Goal: Task Accomplishment & Management: Complete application form

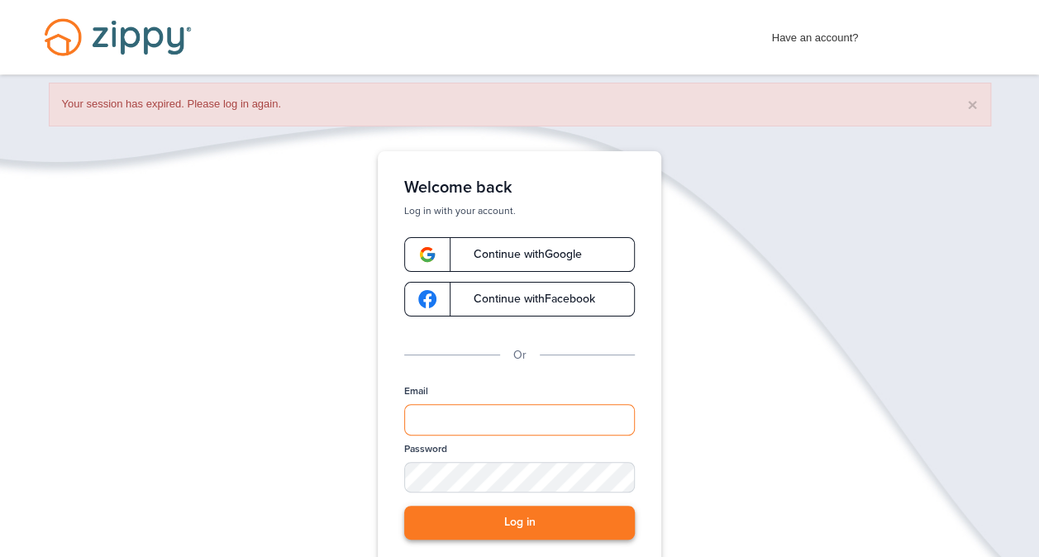
type input "**********"
click at [489, 517] on button "Log in" at bounding box center [519, 523] width 231 height 34
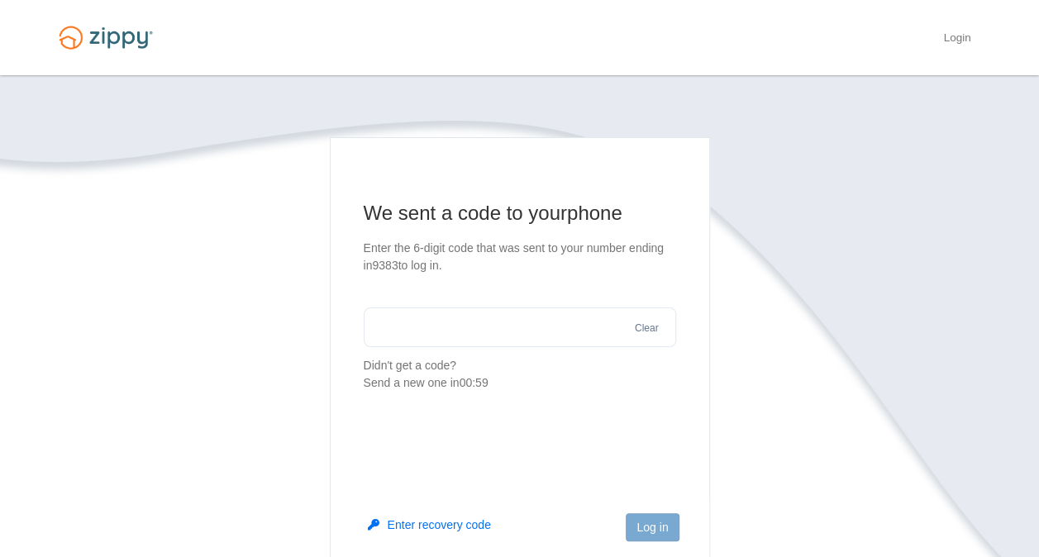
click at [481, 331] on input "text" at bounding box center [520, 327] width 312 height 40
type input "******"
click at [661, 535] on button "Log in" at bounding box center [652, 527] width 53 height 28
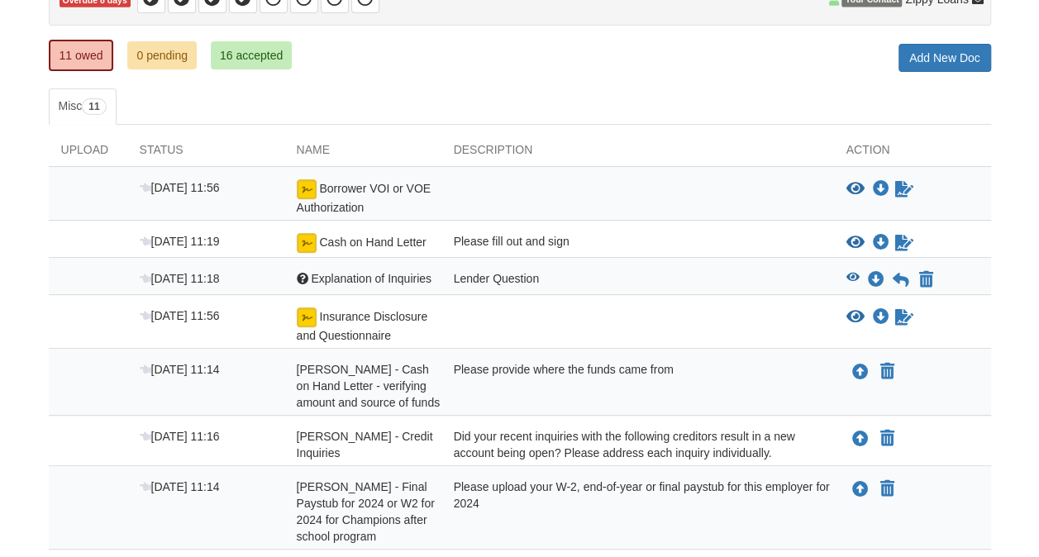
scroll to position [198, 0]
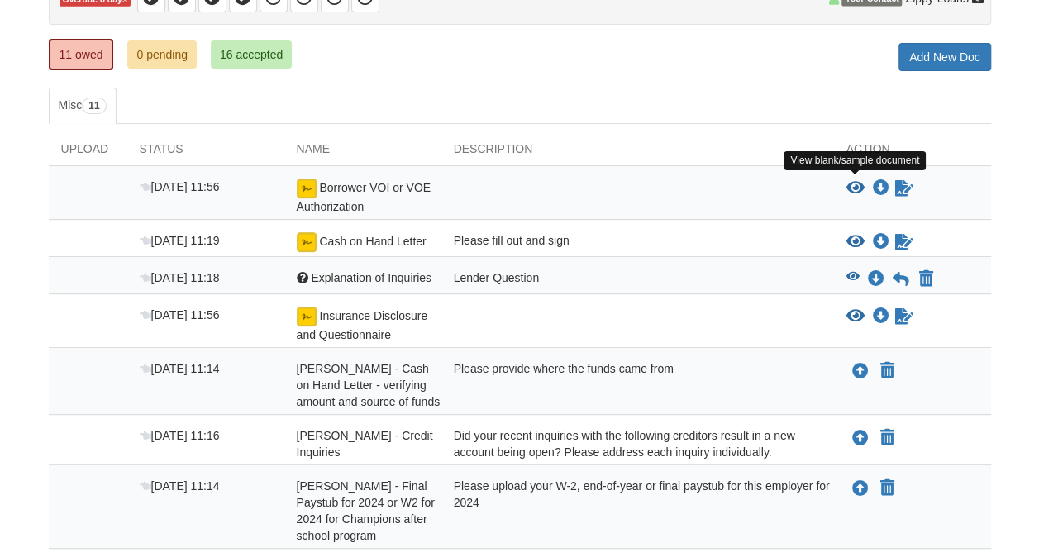
click at [853, 184] on icon "View Borrower VOI or VOE Authorization" at bounding box center [855, 188] width 18 height 17
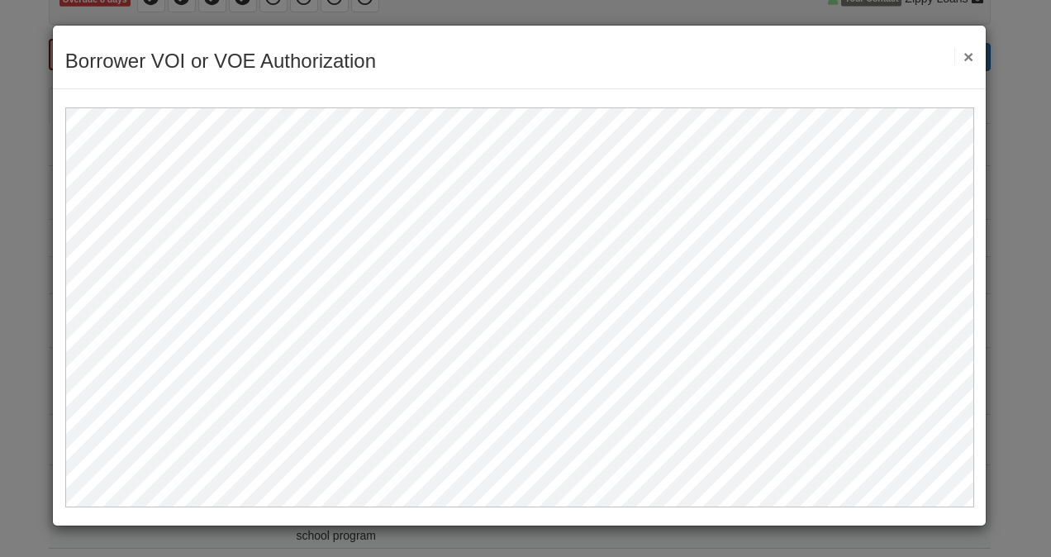
click at [973, 56] on button "×" at bounding box center [964, 56] width 19 height 17
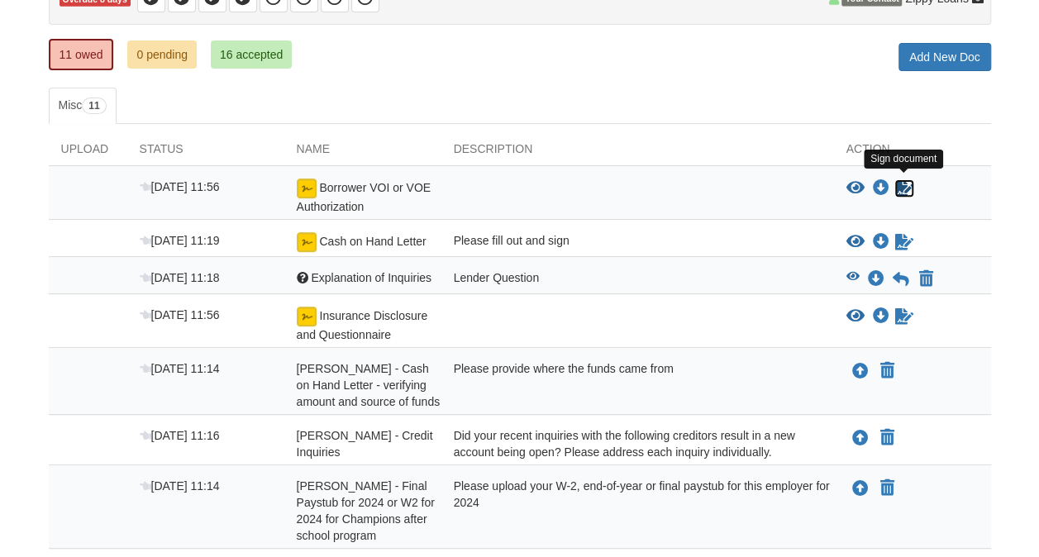
click at [903, 186] on icon "Sign Form" at bounding box center [904, 188] width 18 height 17
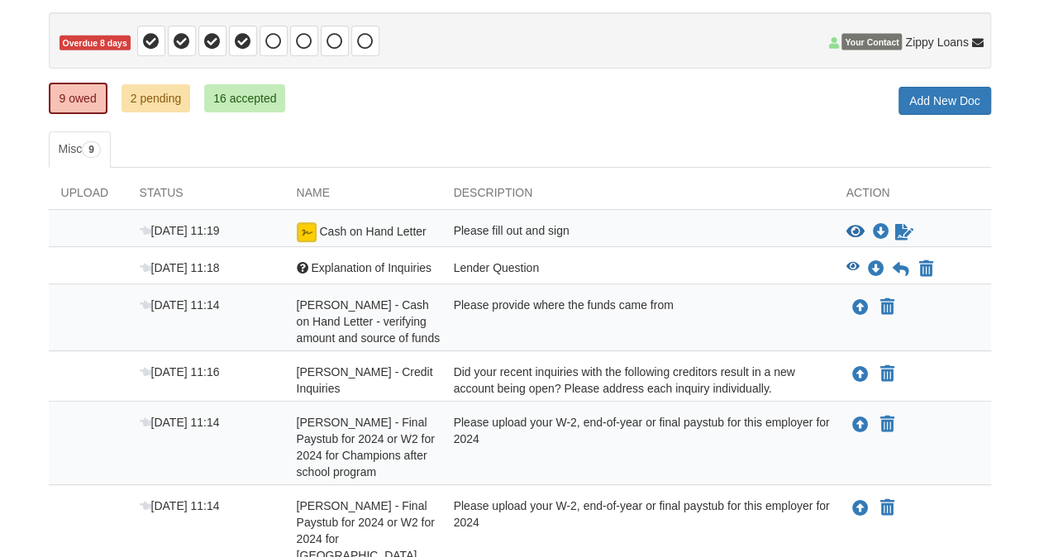
scroll to position [159, 0]
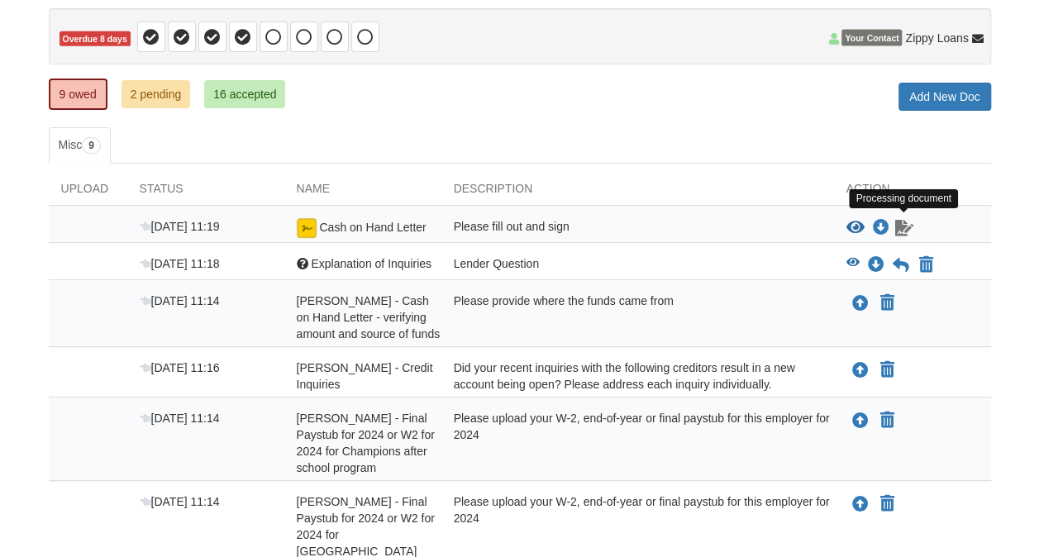
click at [899, 223] on icon "Waiting for your co-borrower to e-sign" at bounding box center [904, 228] width 18 height 17
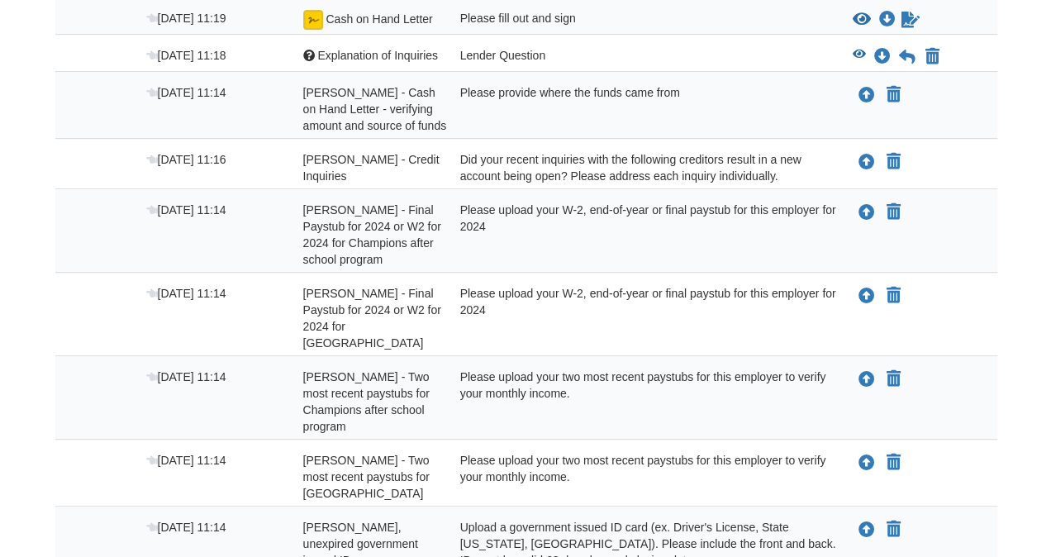
scroll to position [369, 0]
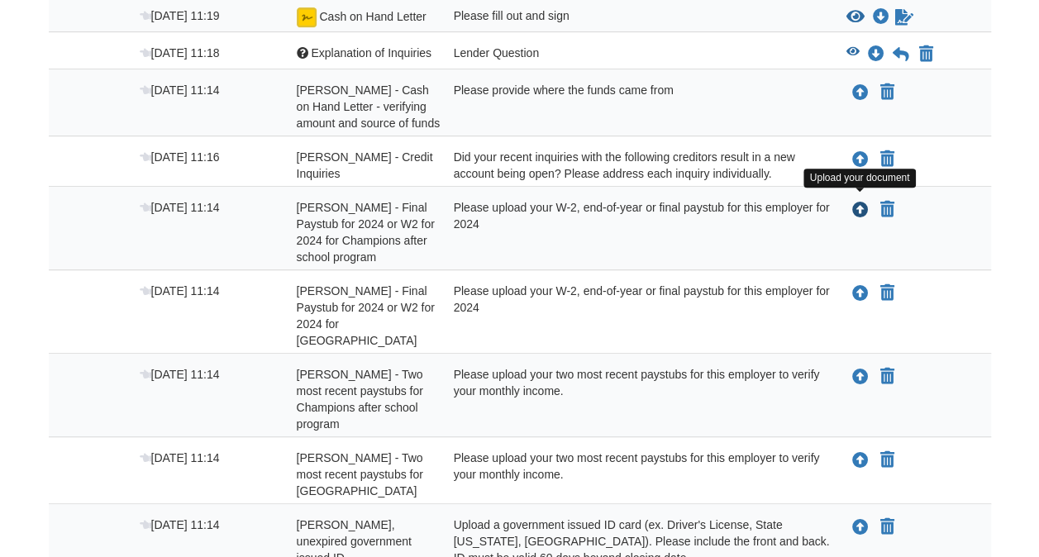
click at [859, 203] on icon "Upload Iris Rosario - Final Paystub for 2024 or W2 for 2024 for Champions after…" at bounding box center [860, 211] width 17 height 17
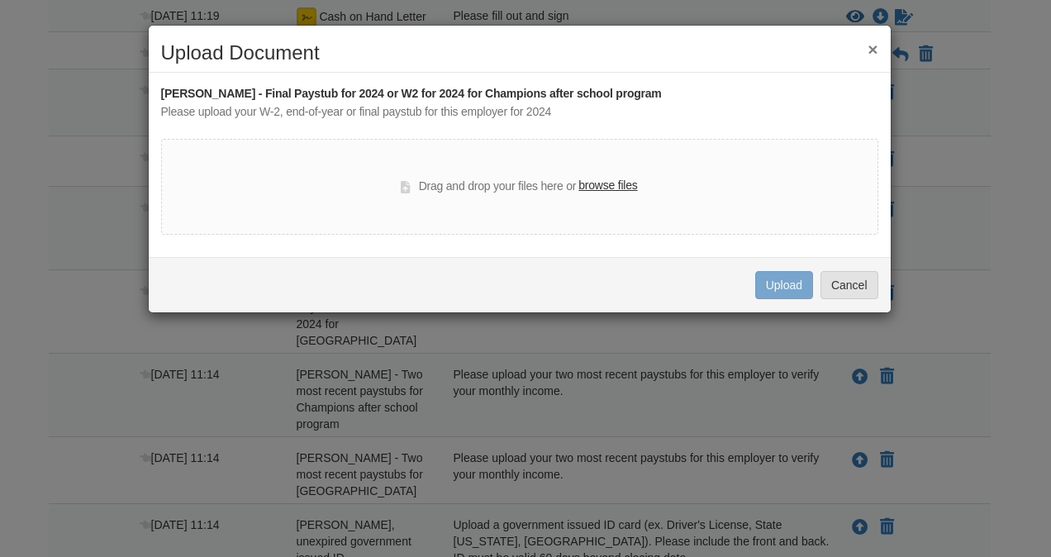
click at [611, 180] on label "browse files" at bounding box center [608, 186] width 59 height 18
click at [0, 0] on input "browse files" at bounding box center [0, 0] width 0 height 0
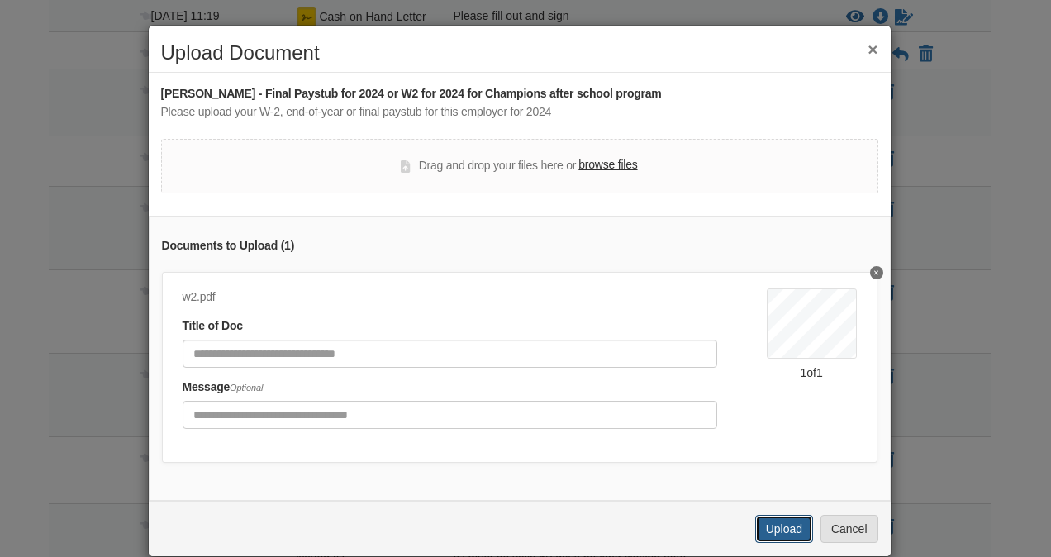
click at [775, 538] on button "Upload" at bounding box center [785, 529] width 58 height 28
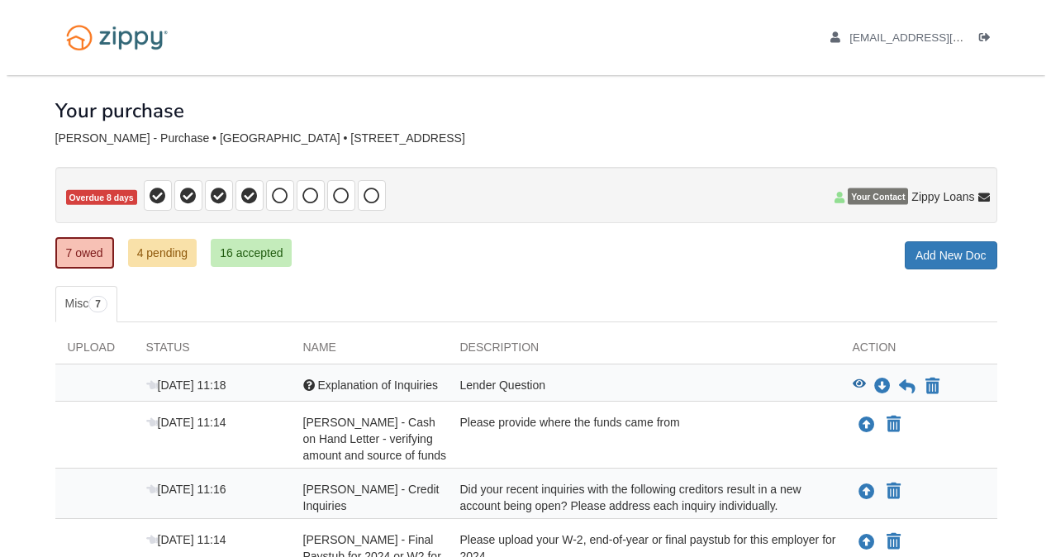
scroll to position [369, 0]
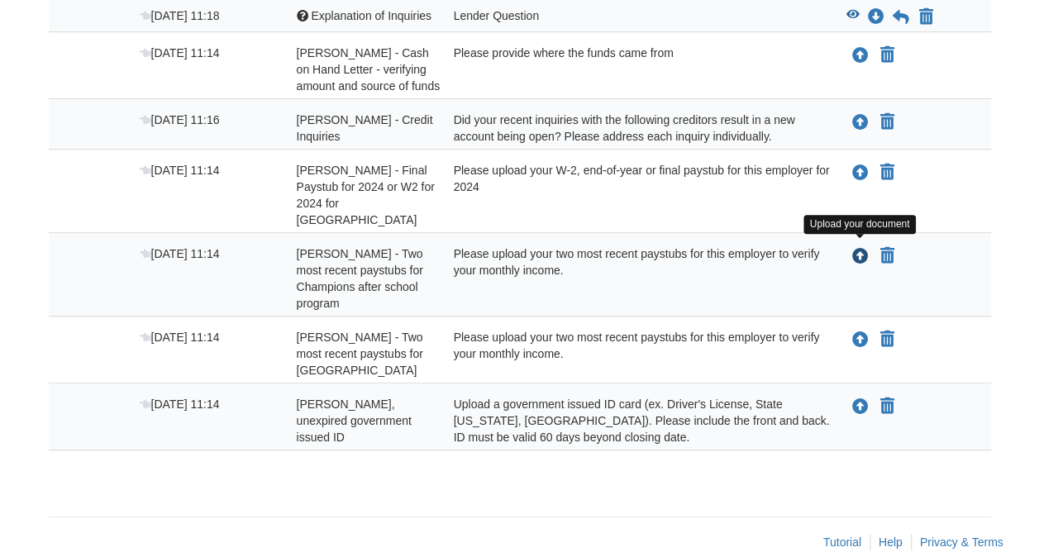
click at [856, 251] on icon "Upload Iris Rosario - Two most recent paystubs for Champions after school progr…" at bounding box center [860, 257] width 17 height 17
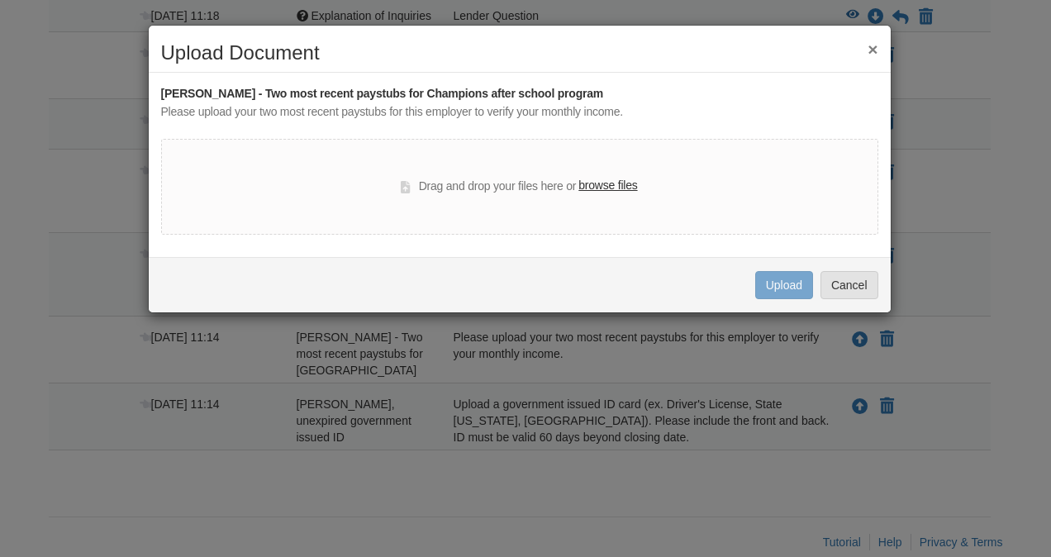
click at [600, 183] on label "browse files" at bounding box center [608, 186] width 59 height 18
click at [0, 0] on input "browse files" at bounding box center [0, 0] width 0 height 0
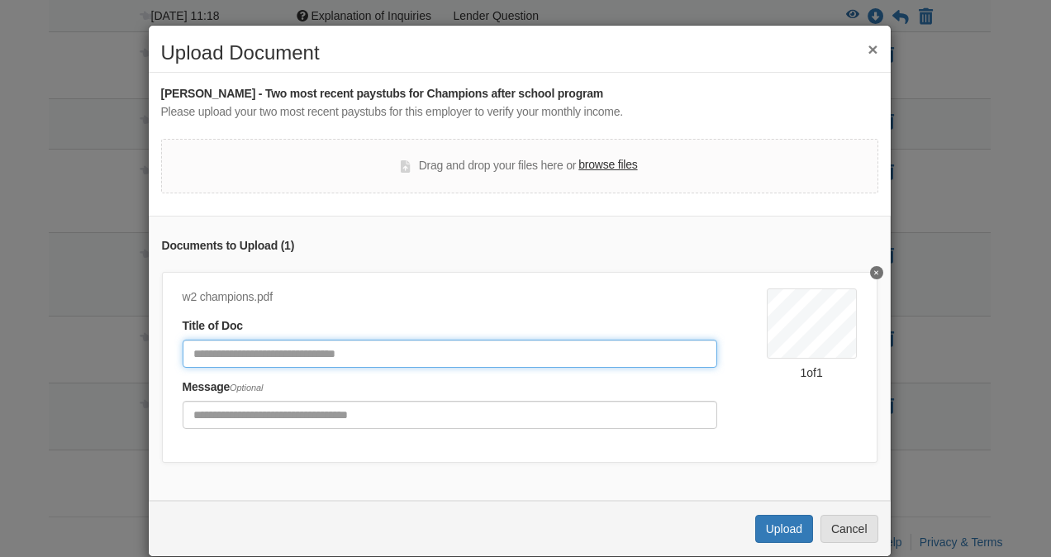
click at [521, 356] on input "Document Title" at bounding box center [450, 354] width 535 height 28
type input "**********"
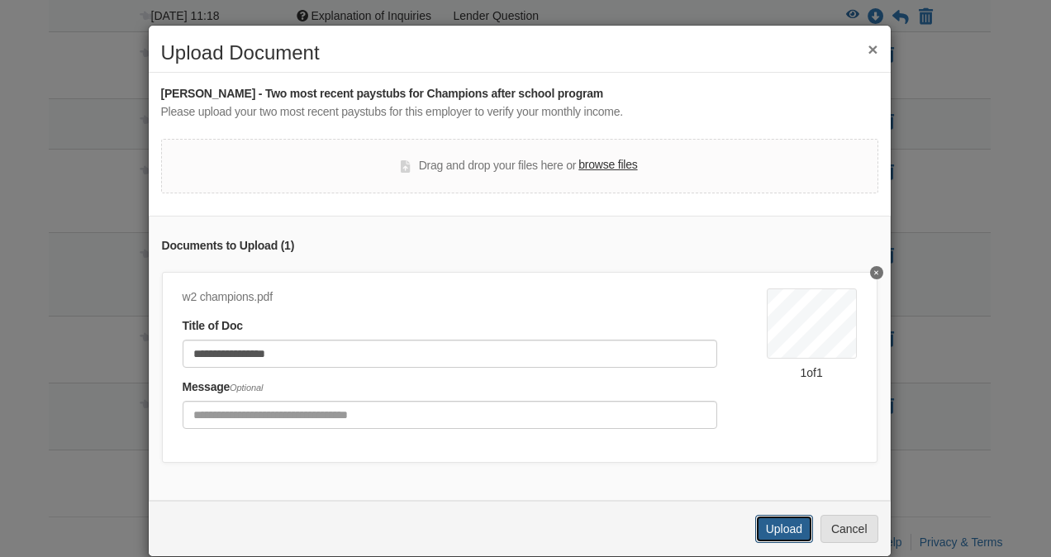
click at [775, 536] on button "Upload" at bounding box center [785, 529] width 58 height 28
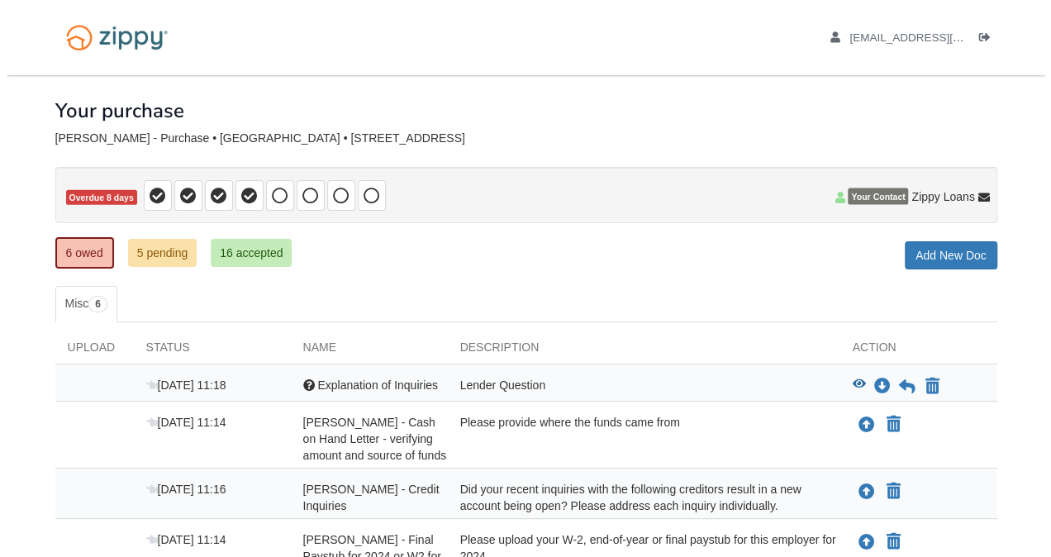
scroll to position [306, 0]
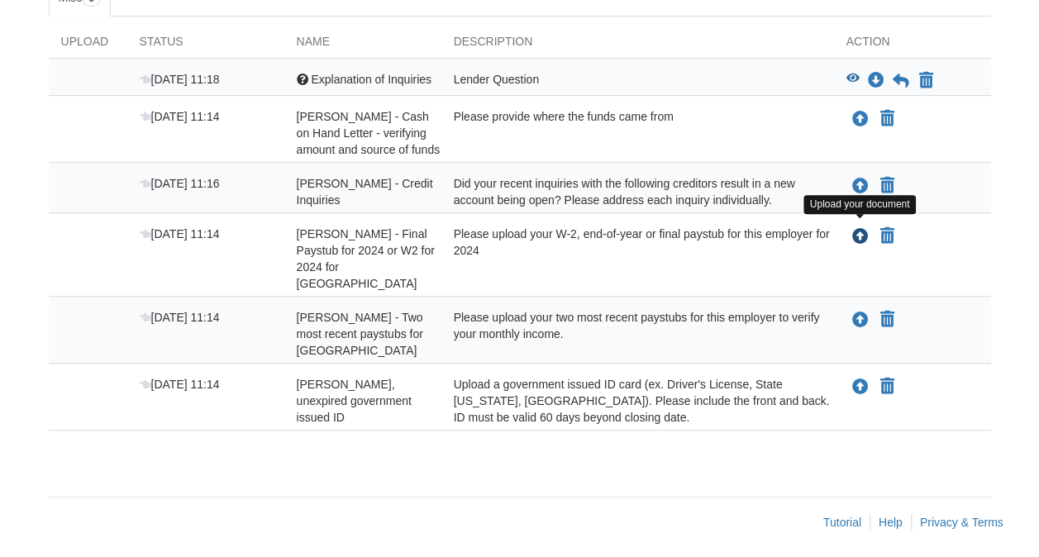
click at [858, 229] on icon "Upload Iris Rosario - Final Paystub for 2024 or W2 for 2024 for Orange county p…" at bounding box center [860, 237] width 17 height 17
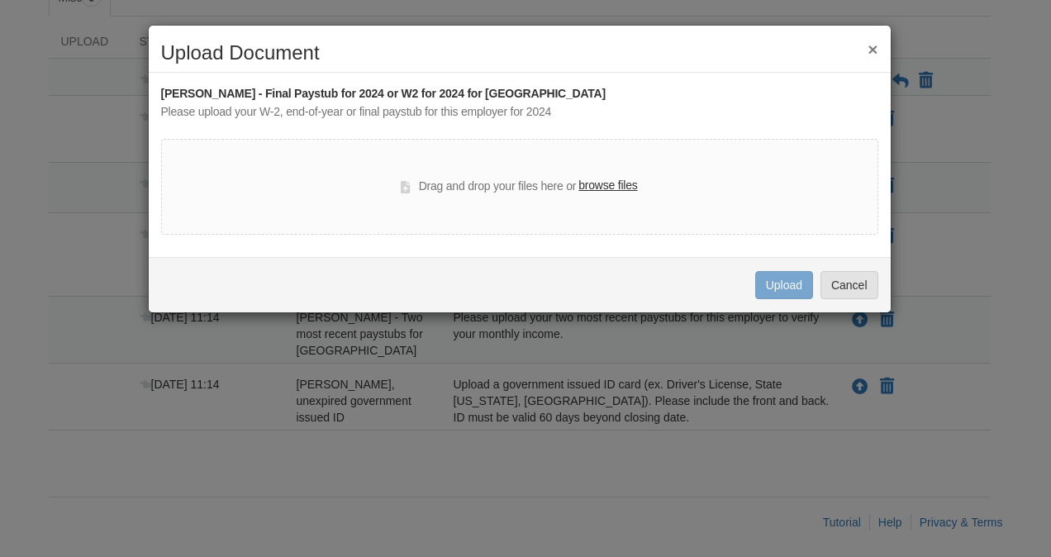
click at [618, 183] on label "browse files" at bounding box center [608, 186] width 59 height 18
click at [0, 0] on input "browse files" at bounding box center [0, 0] width 0 height 0
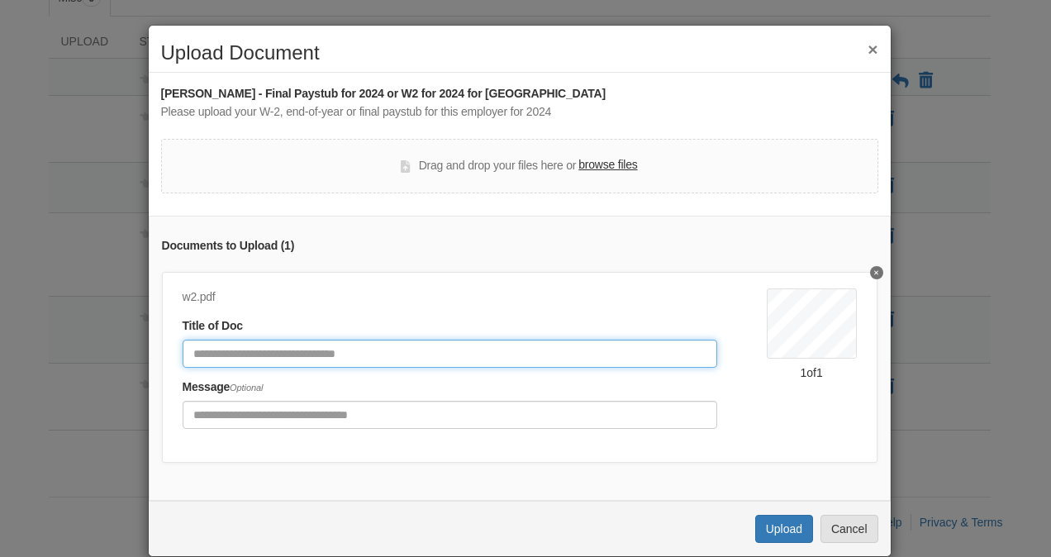
click at [536, 356] on input "Document Title" at bounding box center [450, 354] width 535 height 28
click at [260, 354] on input "**********" at bounding box center [450, 354] width 535 height 28
type input "**********"
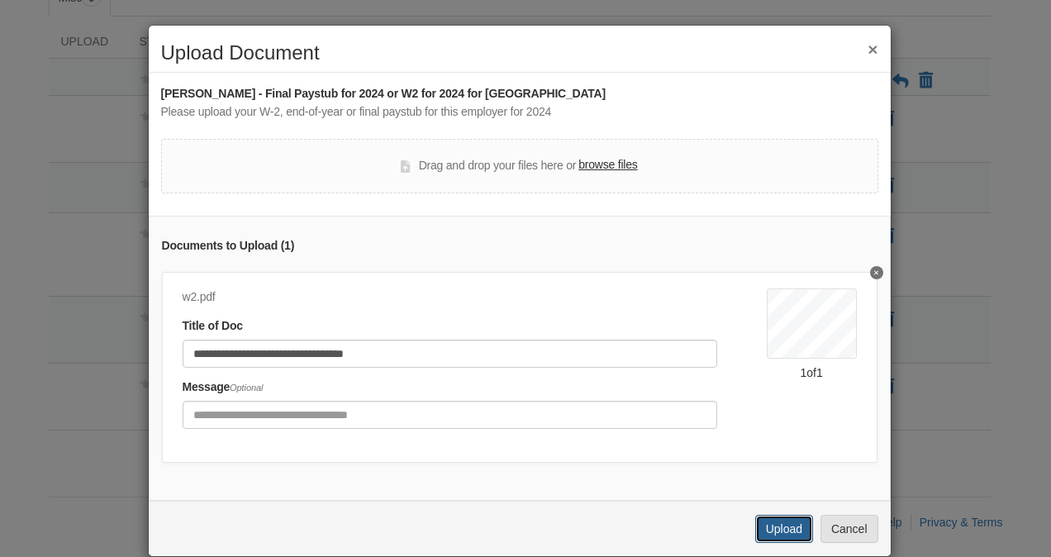
click at [774, 539] on button "Upload" at bounding box center [785, 529] width 58 height 28
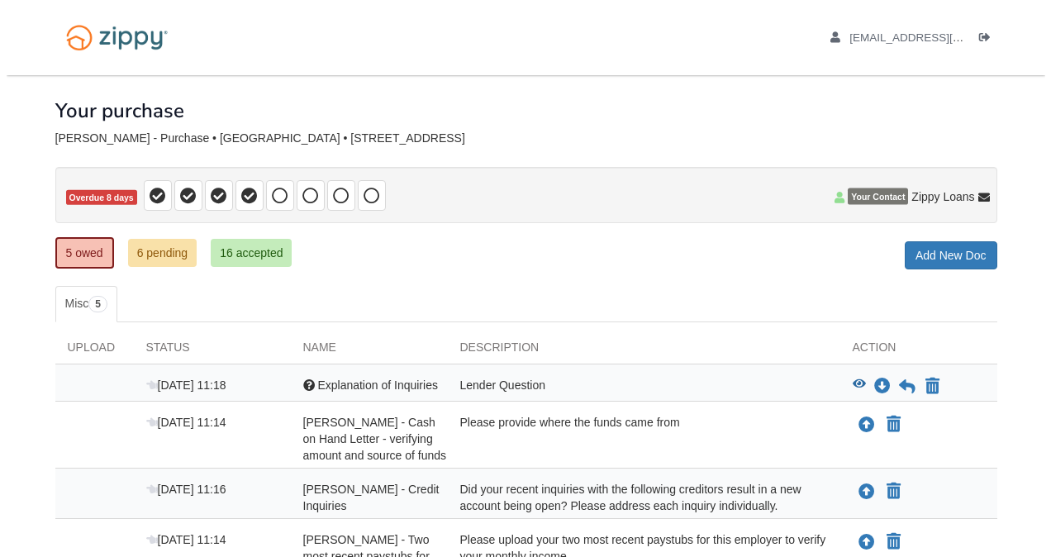
scroll to position [223, 0]
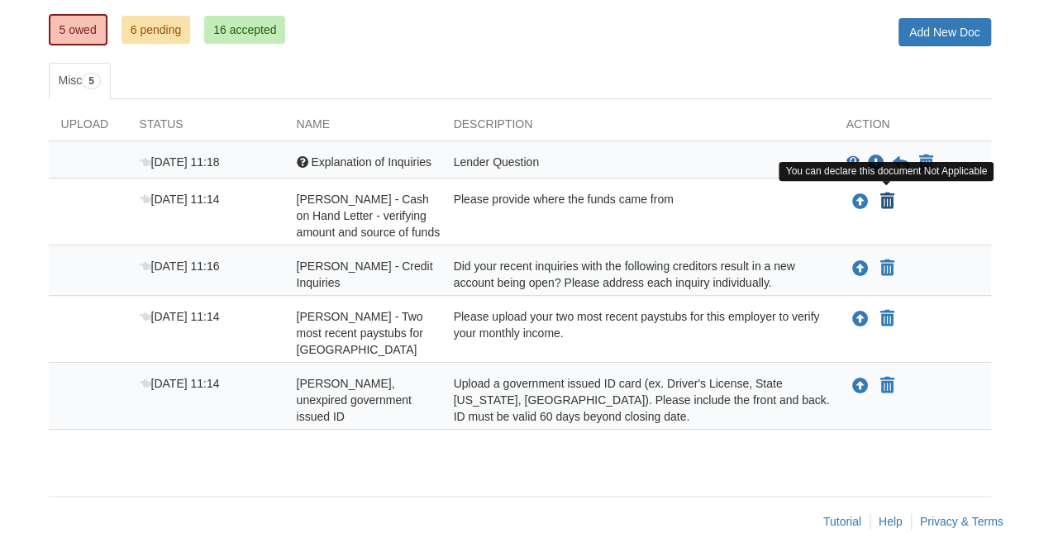
click at [889, 202] on icon "Declare Iris Rosario - Cash on Hand Letter - verifying amount and source of fun…" at bounding box center [887, 201] width 14 height 17
type input "**********"
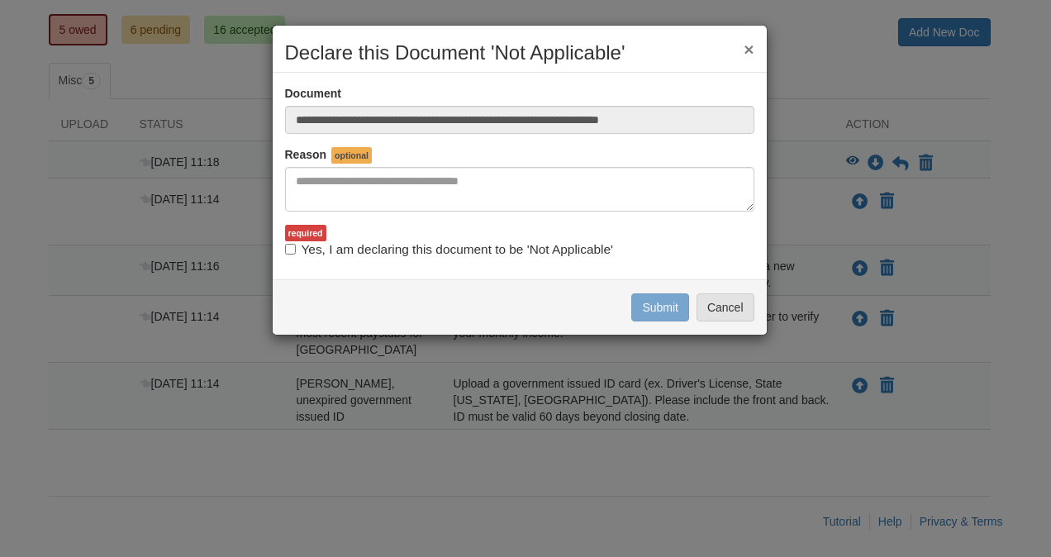
click at [751, 50] on button "×" at bounding box center [749, 49] width 10 height 17
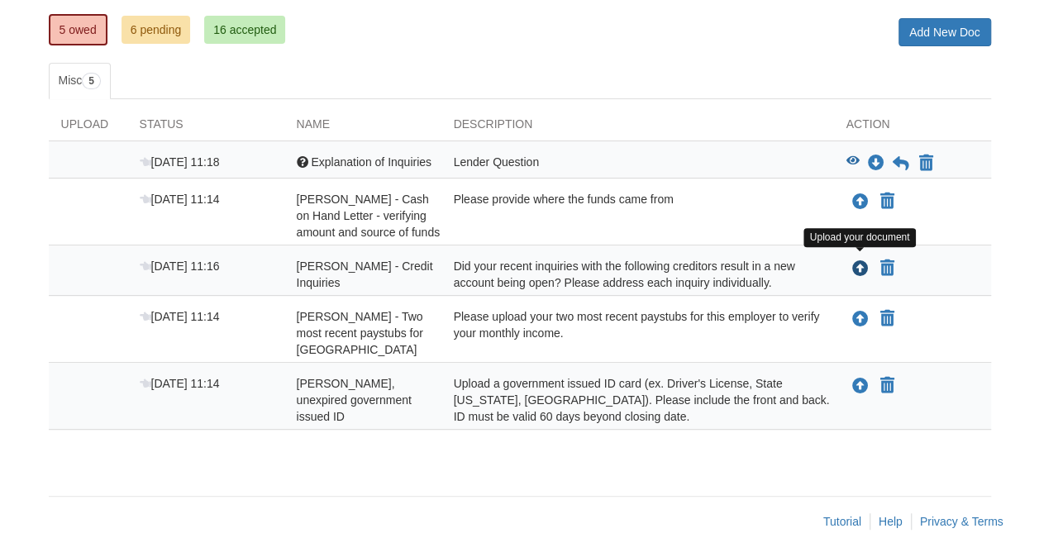
click at [856, 265] on icon "Upload Iris Rosario - Credit Inquiries" at bounding box center [860, 269] width 17 height 17
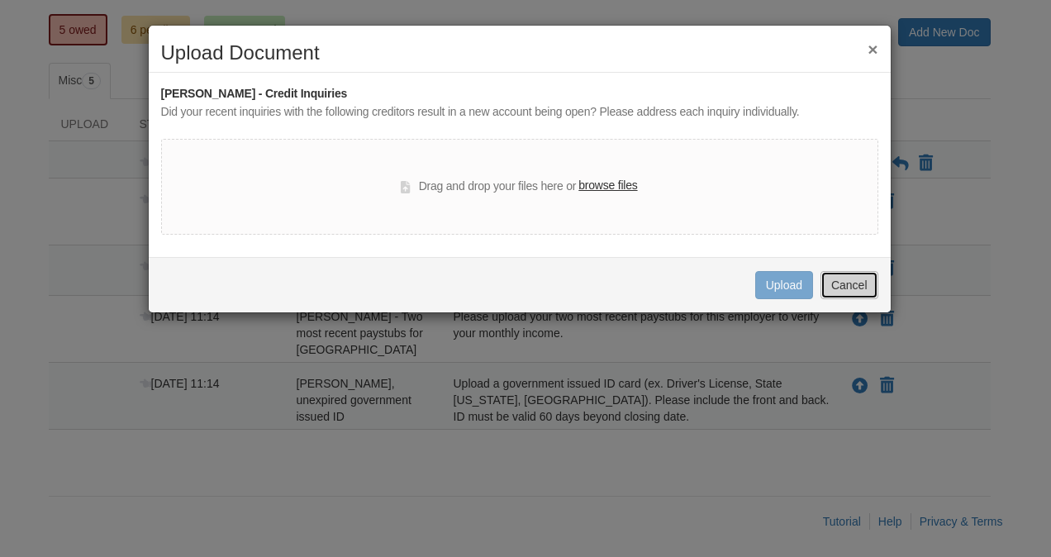
click at [865, 283] on button "Cancel" at bounding box center [850, 285] width 58 height 28
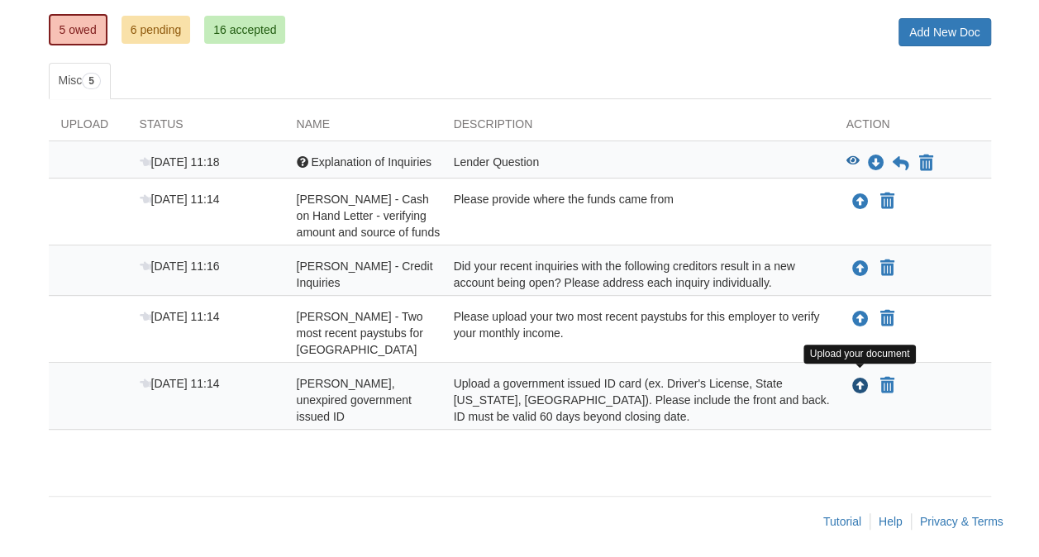
click at [853, 382] on icon "Upload Iris Rosario - Valid, unexpired government issued ID" at bounding box center [860, 387] width 17 height 17
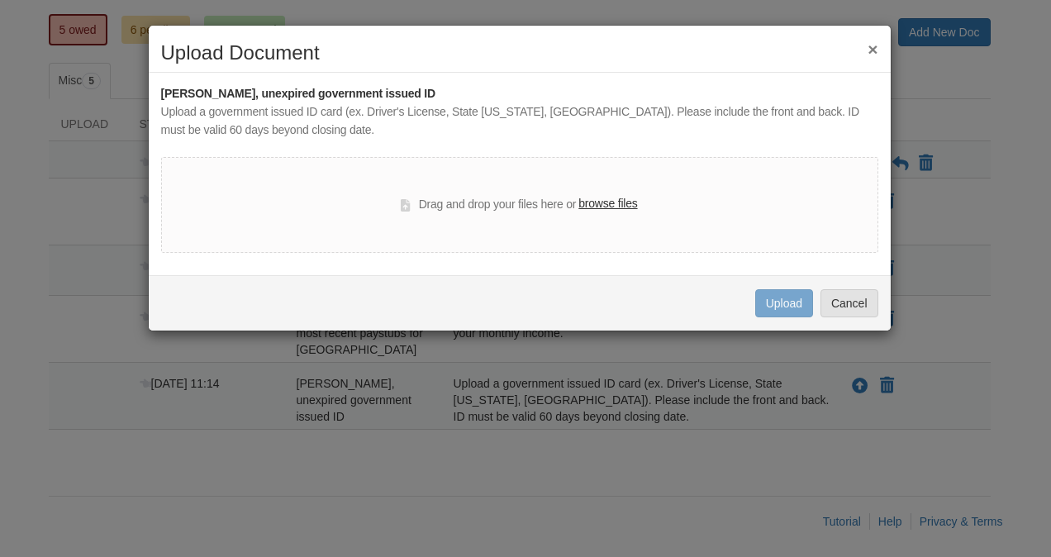
click at [596, 203] on label "browse files" at bounding box center [608, 204] width 59 height 18
click at [0, 0] on input "browse files" at bounding box center [0, 0] width 0 height 0
click at [845, 305] on button "Cancel" at bounding box center [850, 303] width 58 height 28
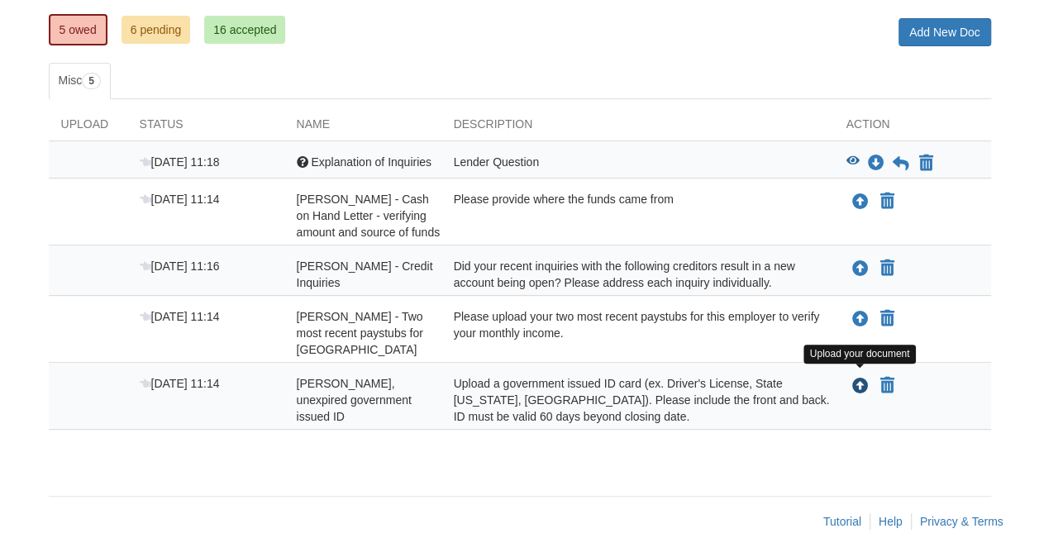
click at [858, 384] on icon "Upload Iris Rosario - Valid, unexpired government issued ID" at bounding box center [860, 387] width 17 height 17
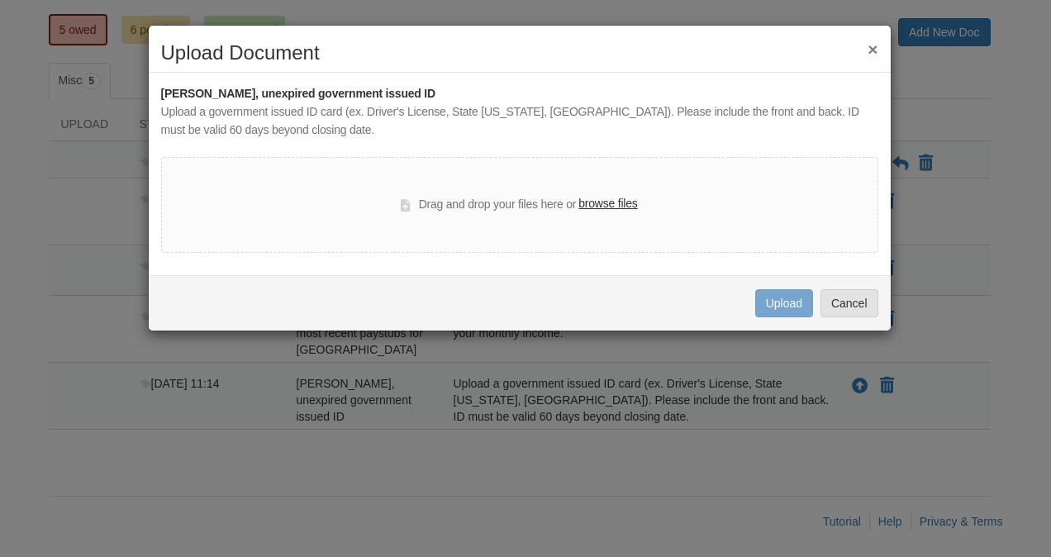
click at [608, 207] on label "browse files" at bounding box center [608, 204] width 59 height 18
click at [0, 0] on input "browse files" at bounding box center [0, 0] width 0 height 0
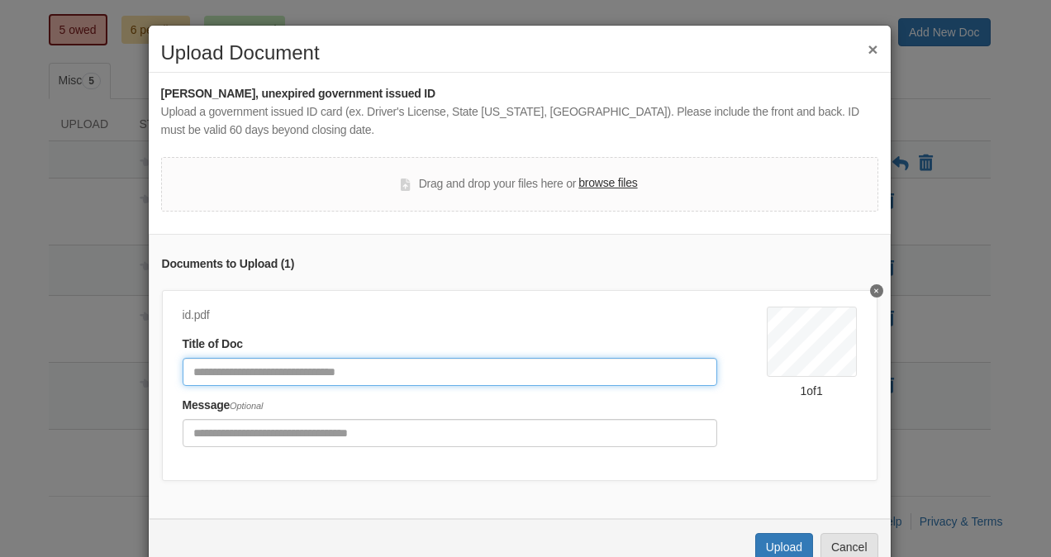
click at [420, 364] on input "Document Title" at bounding box center [450, 372] width 535 height 28
type input "**"
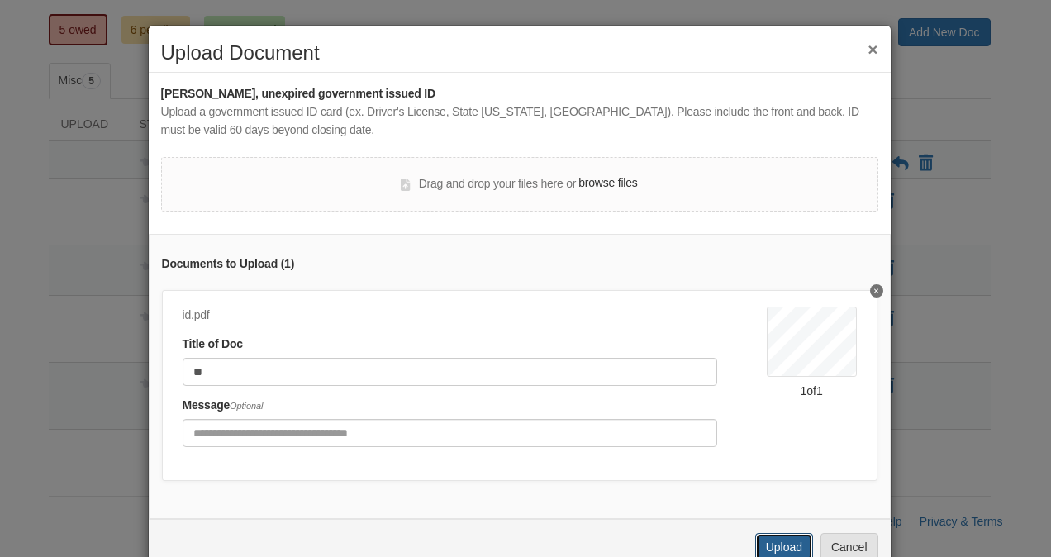
click at [785, 548] on button "Upload" at bounding box center [785, 547] width 58 height 28
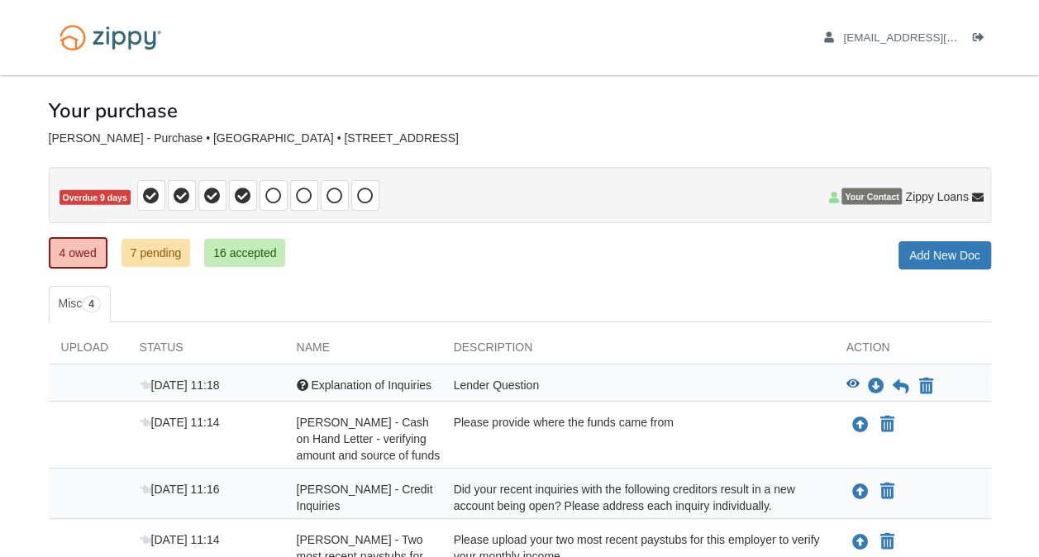
scroll to position [156, 0]
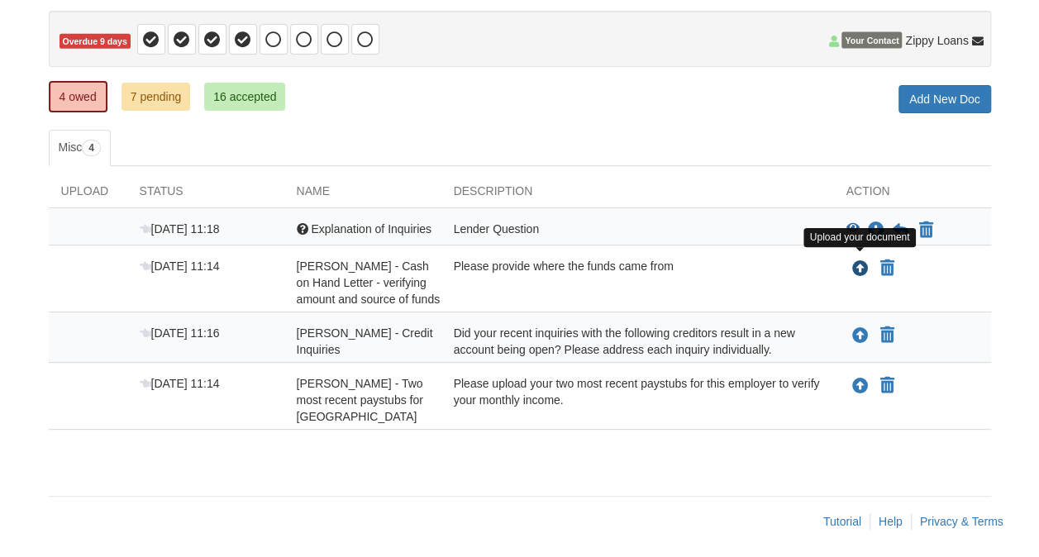
click at [861, 265] on icon "Upload Iris Rosario - Cash on Hand Letter - verifying amount and source of funds" at bounding box center [860, 269] width 17 height 17
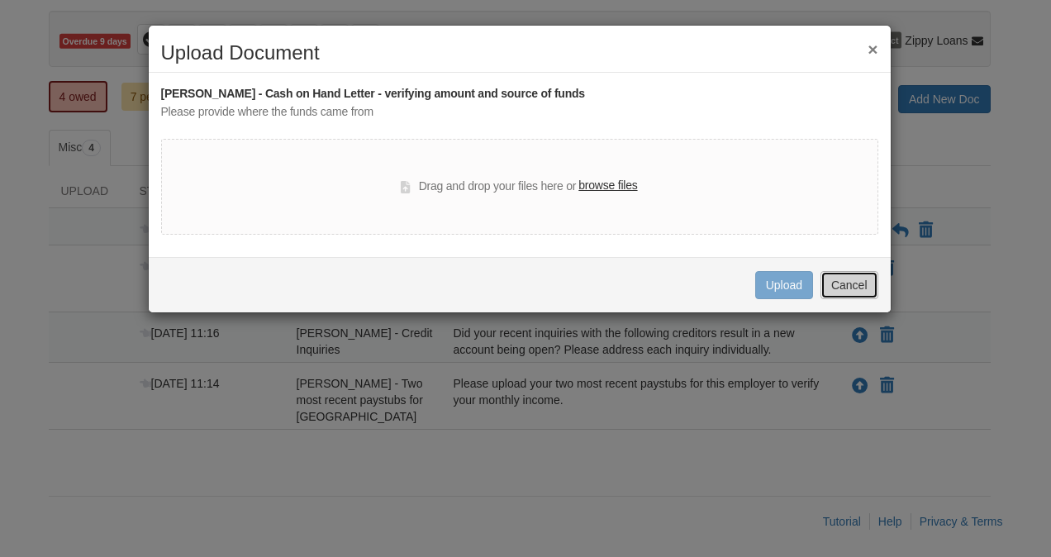
click at [851, 294] on button "Cancel" at bounding box center [850, 285] width 58 height 28
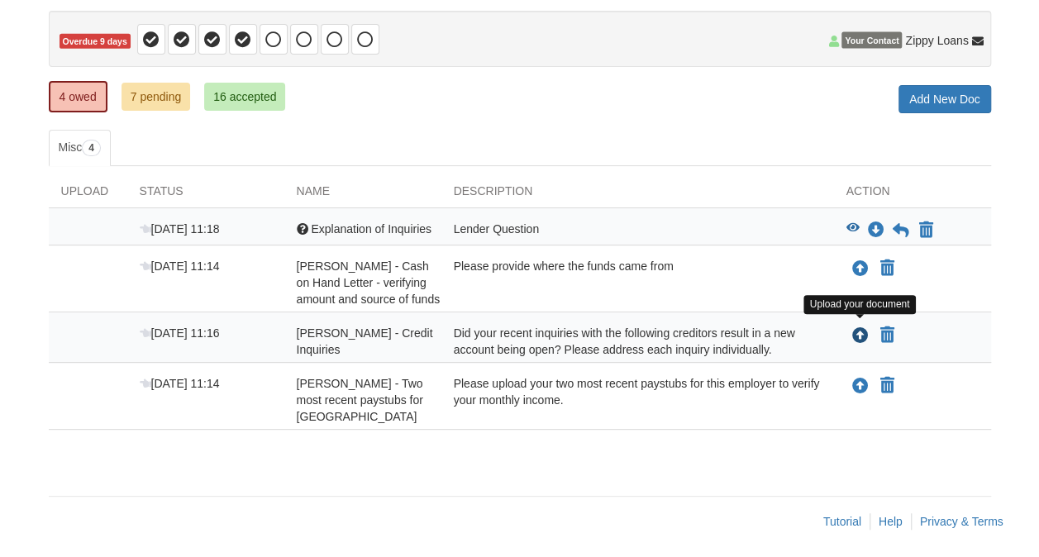
click at [863, 329] on icon "Upload Iris Rosario - Credit Inquiries" at bounding box center [860, 336] width 17 height 17
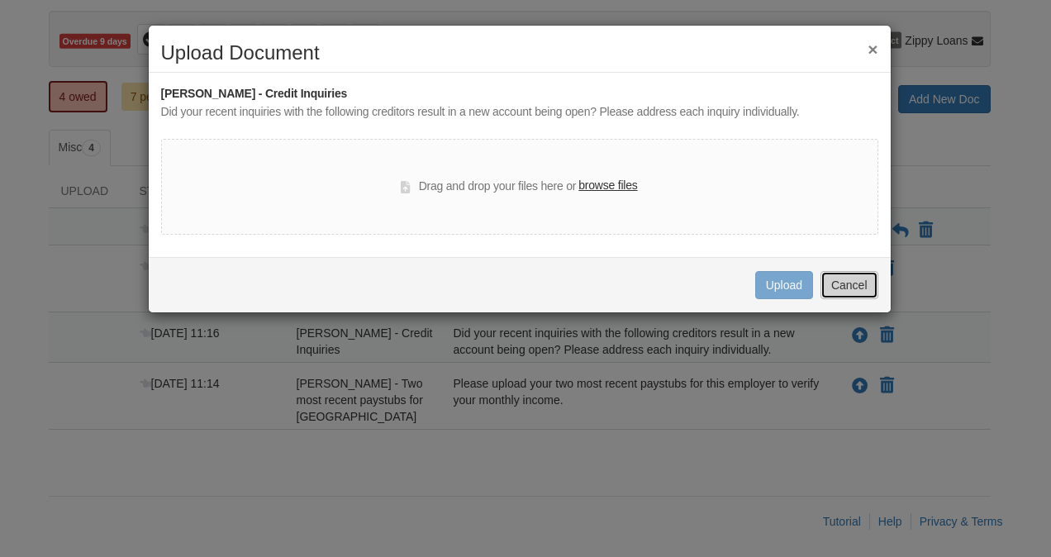
click at [845, 271] on button "Cancel" at bounding box center [850, 285] width 58 height 28
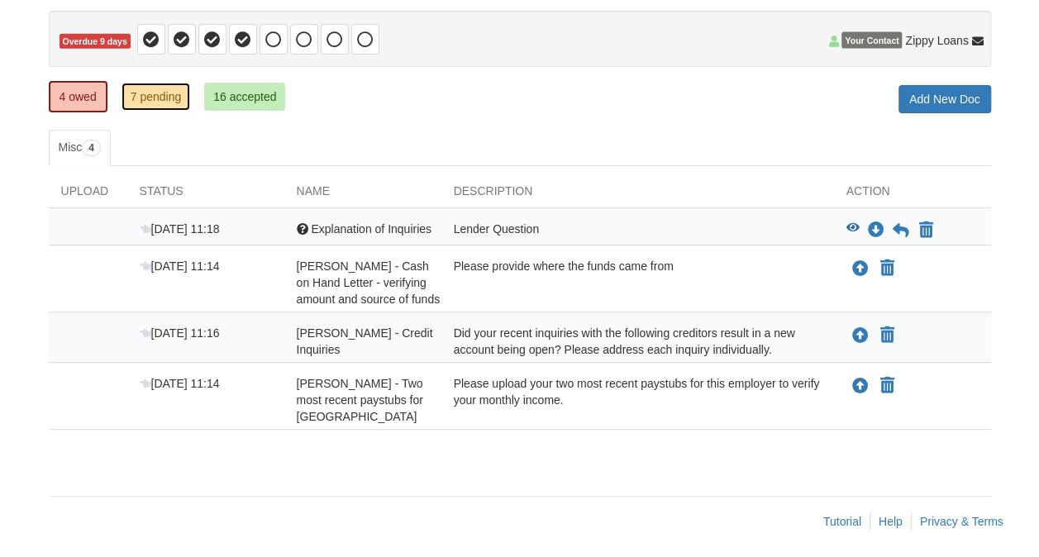
click at [160, 96] on link "7 pending" at bounding box center [156, 97] width 69 height 28
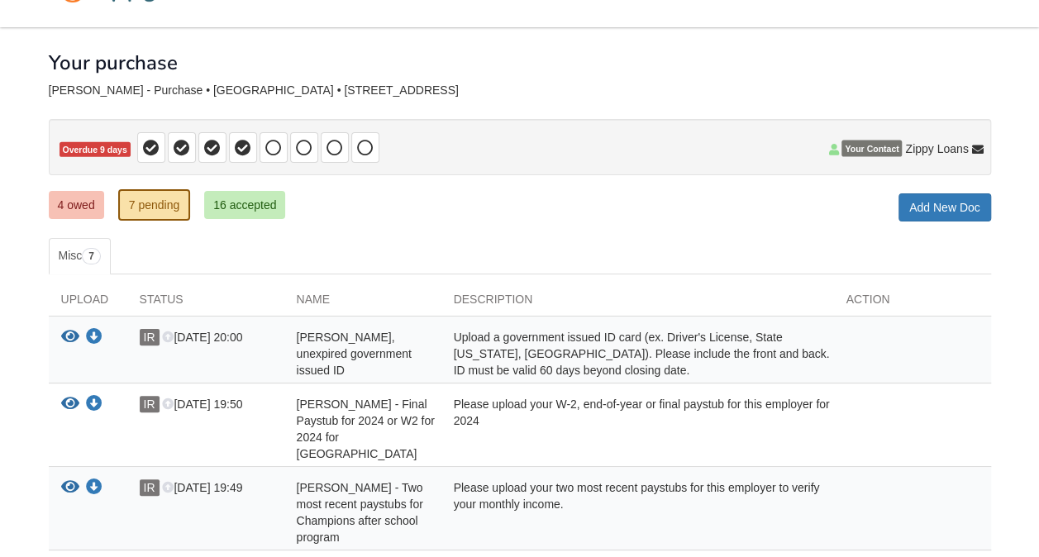
scroll to position [40, 0]
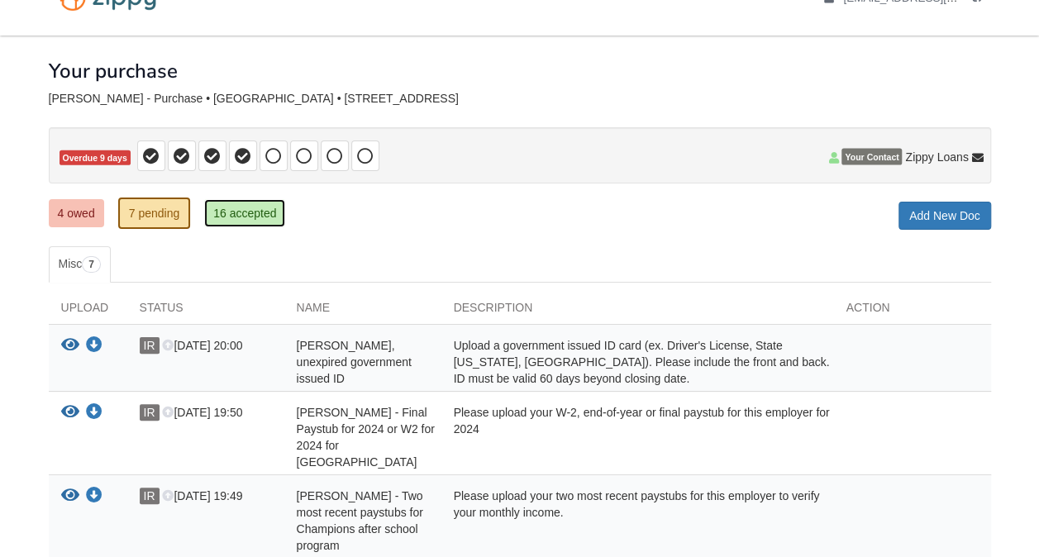
click at [236, 215] on link "16 accepted" at bounding box center [244, 213] width 81 height 28
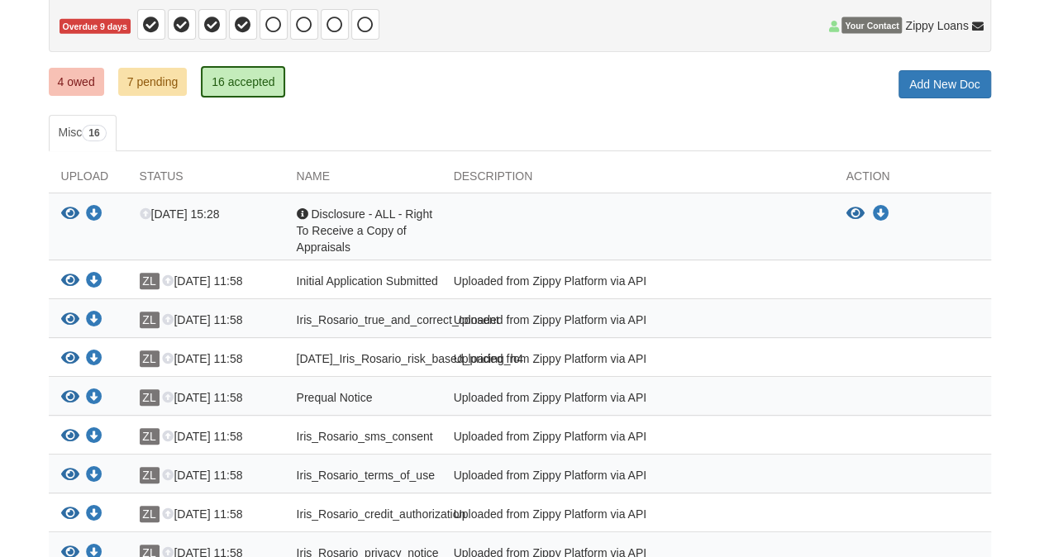
scroll to position [172, 0]
click at [77, 81] on link "4 owed" at bounding box center [76, 81] width 55 height 28
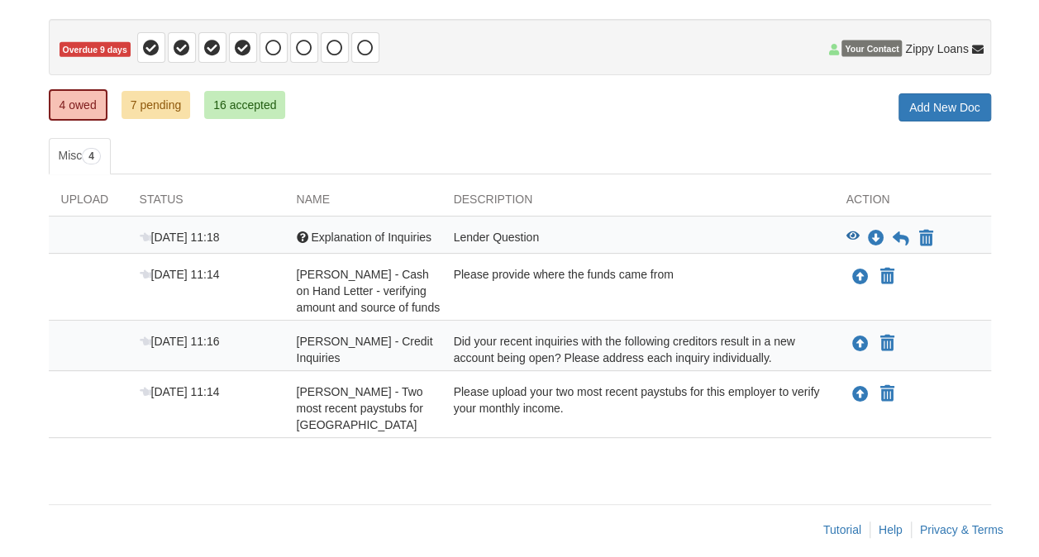
scroll to position [156, 0]
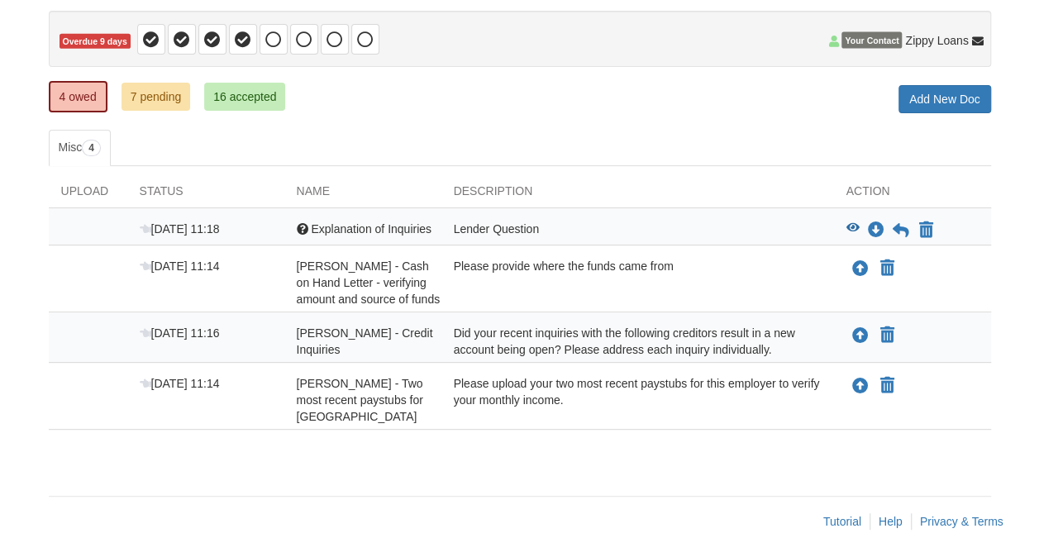
click at [490, 363] on div "Sep 20 11:14 Iris Rosario - Two most recent paystubs for Orange county public s…" at bounding box center [520, 396] width 942 height 67
click at [815, 330] on div "Did your recent inquiries with the following creditors result in a new account …" at bounding box center [637, 341] width 393 height 33
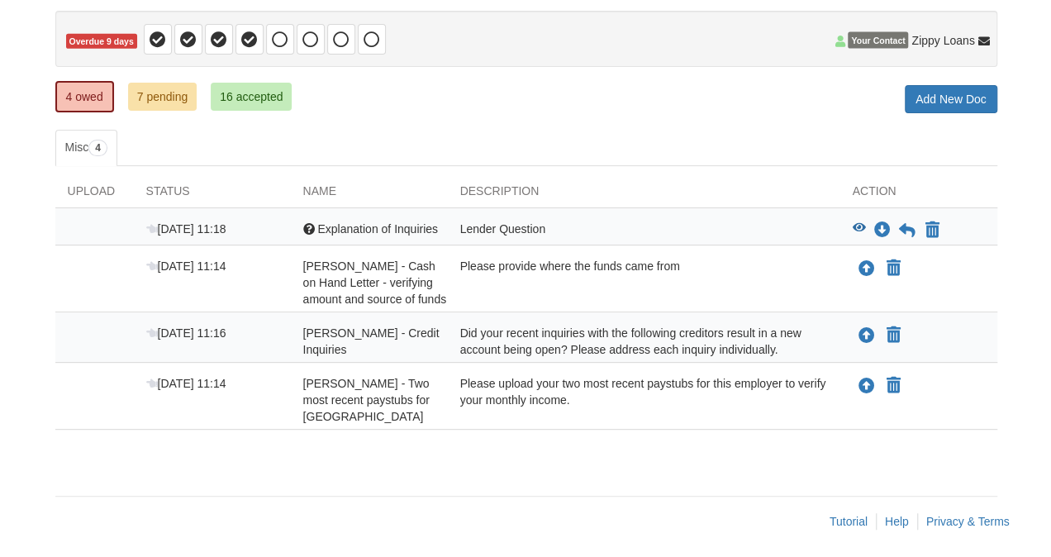
scroll to position [144, 0]
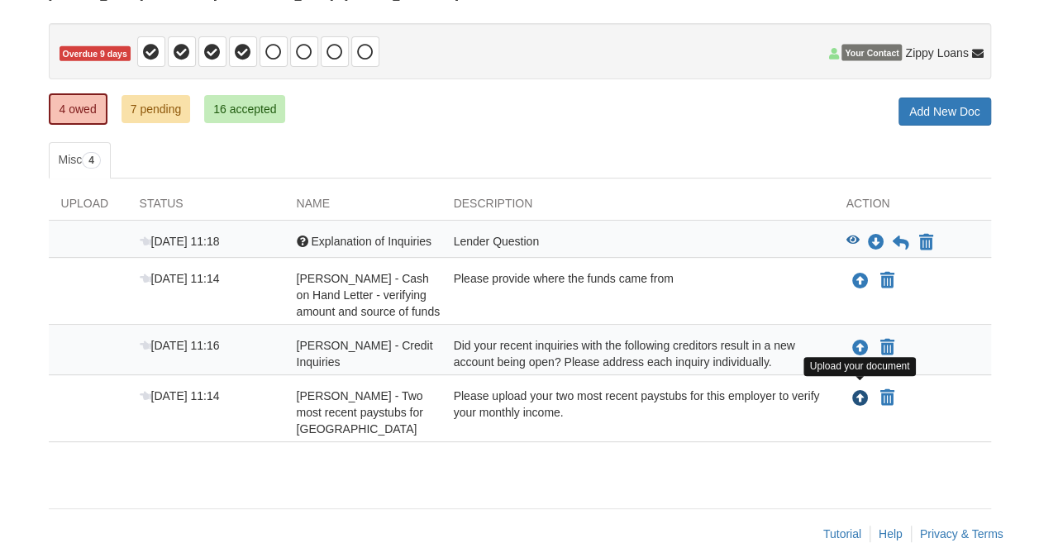
click at [855, 392] on icon "Upload Iris Rosario - Two most recent paystubs for Orange county public school" at bounding box center [860, 399] width 17 height 17
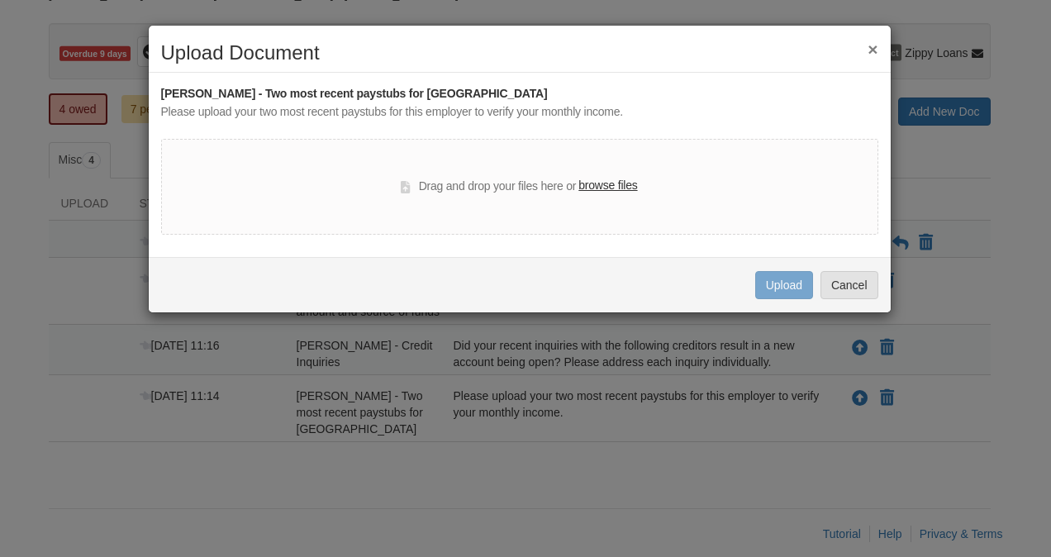
click at [615, 184] on label "browse files" at bounding box center [608, 186] width 59 height 18
click at [0, 0] on input "browse files" at bounding box center [0, 0] width 0 height 0
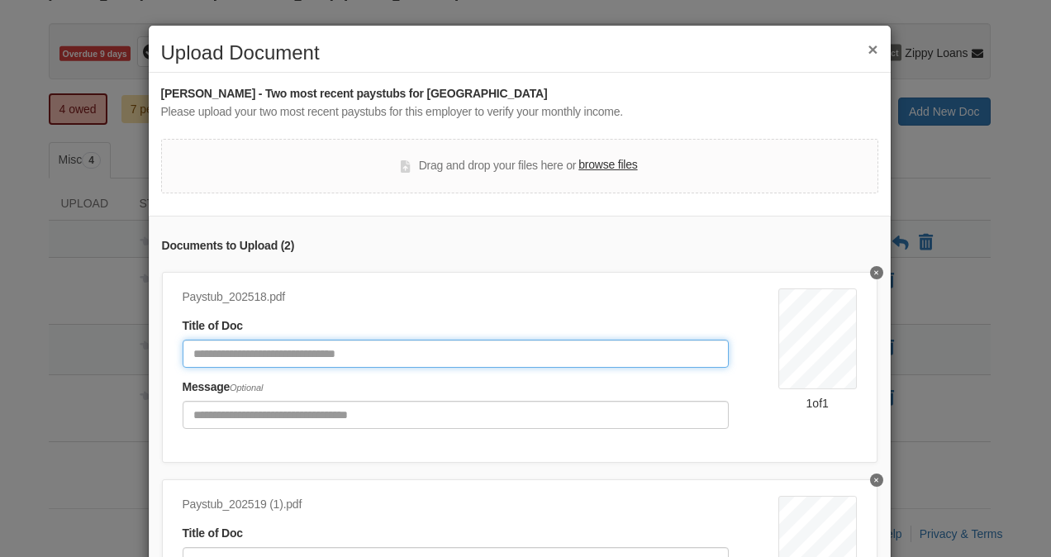
click at [417, 349] on input "Document Title" at bounding box center [456, 354] width 546 height 28
click at [526, 354] on input "****" at bounding box center [456, 354] width 546 height 28
type input "*"
type input "**********"
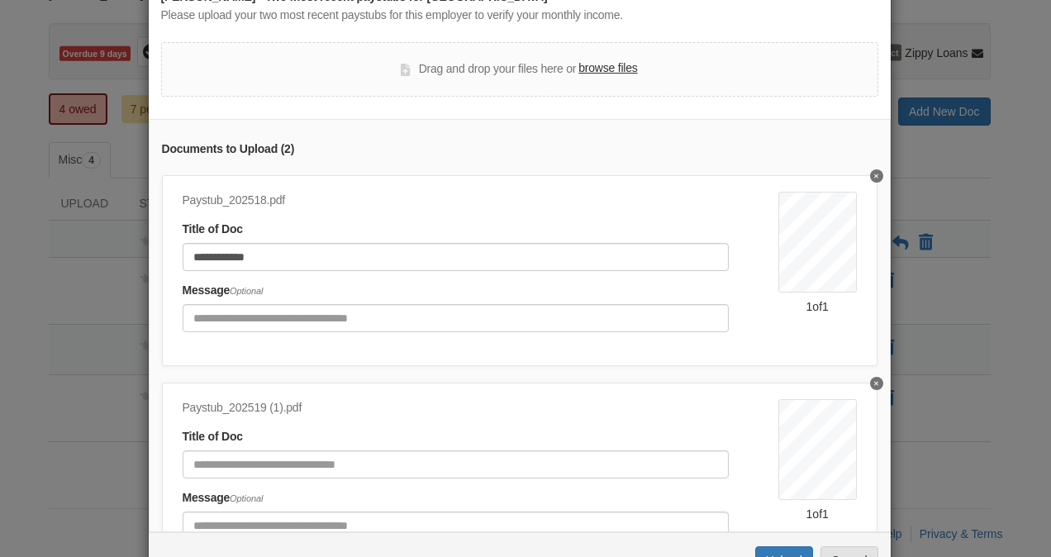
scroll to position [121, 0]
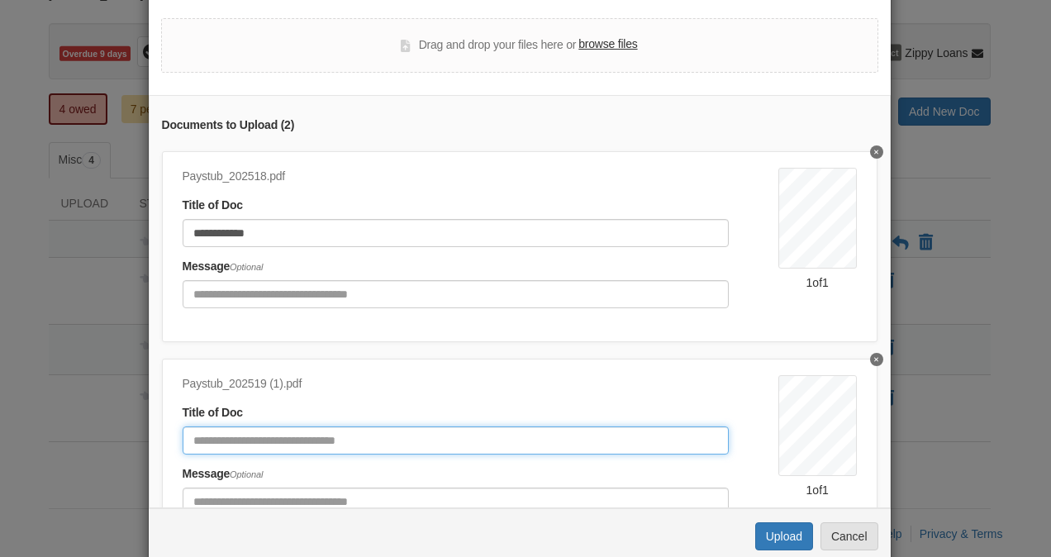
click at [387, 441] on input "Document Title" at bounding box center [456, 441] width 546 height 28
type input "**********"
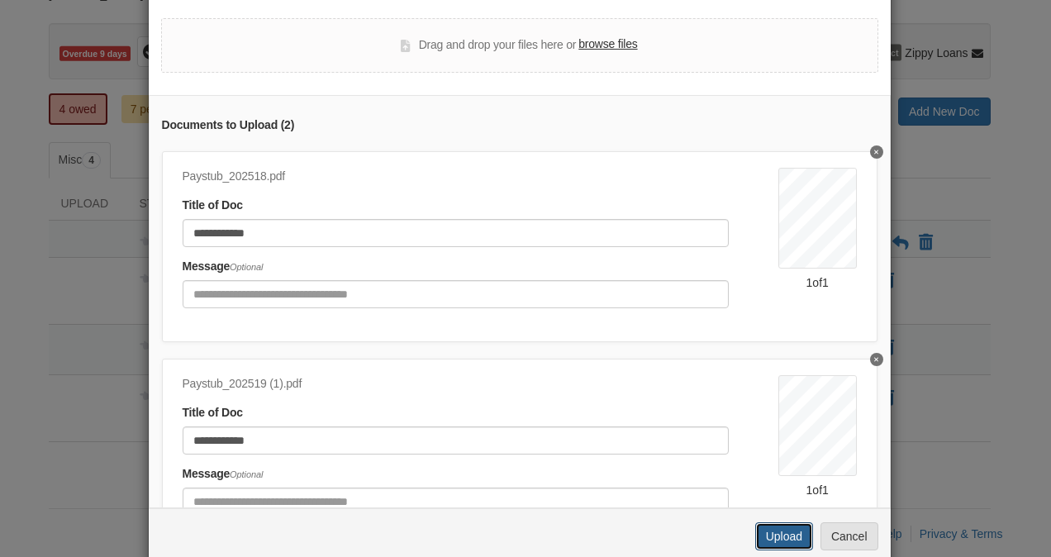
click at [772, 533] on button "Upload" at bounding box center [785, 536] width 58 height 28
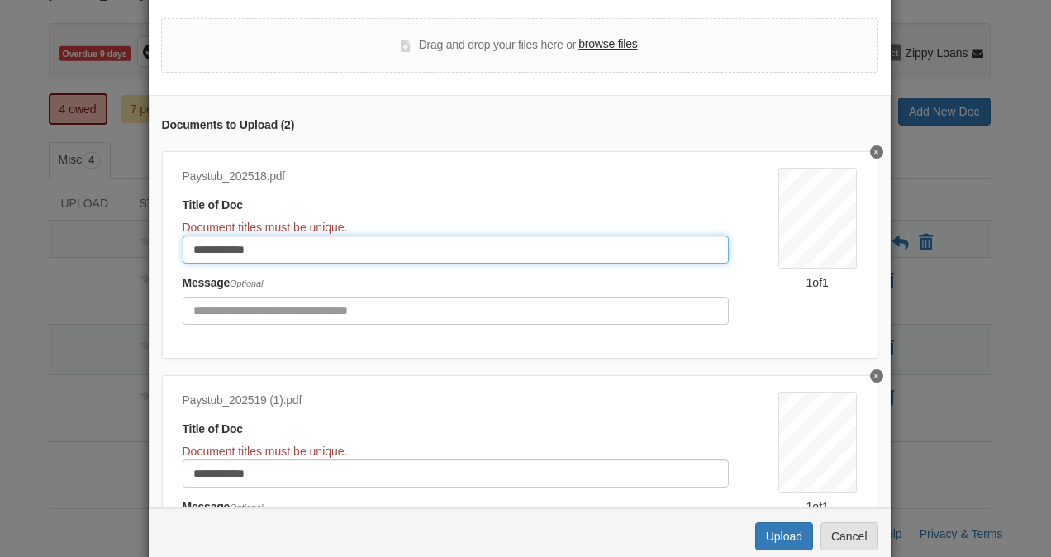
click at [300, 256] on input "**********" at bounding box center [456, 250] width 546 height 28
type input "**********"
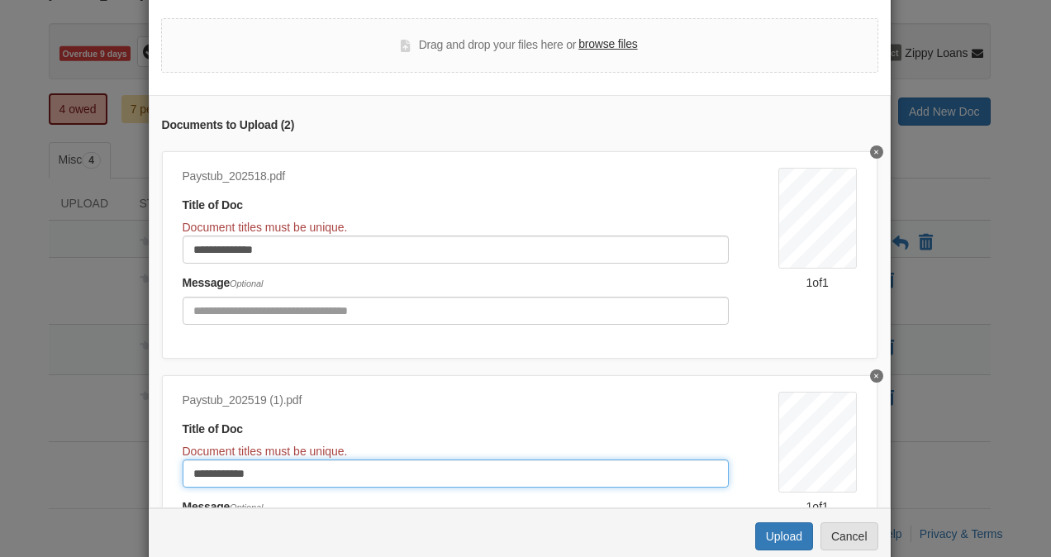
click at [281, 471] on input "**********" at bounding box center [456, 474] width 546 height 28
type input "**********"
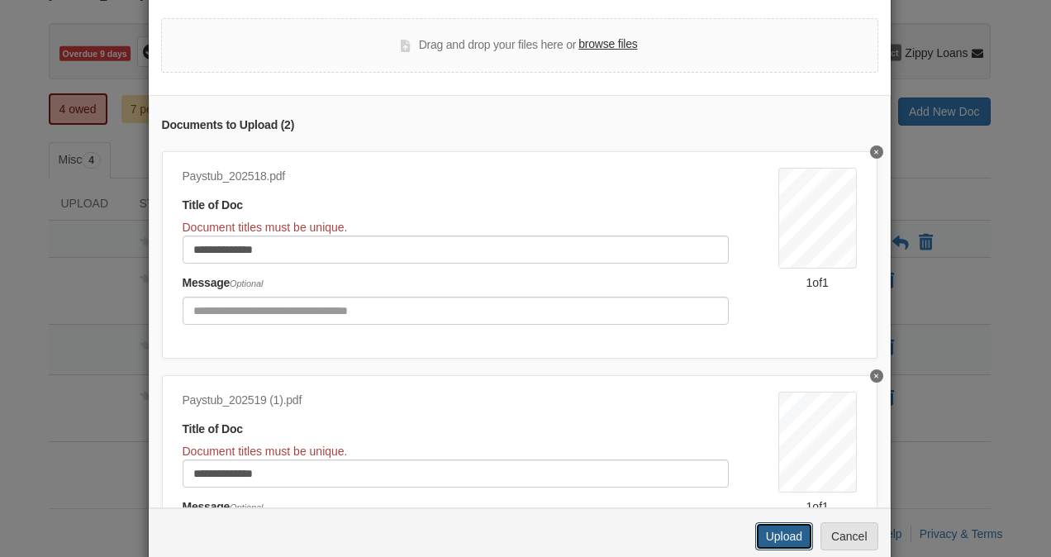
click at [780, 536] on button "Upload" at bounding box center [785, 536] width 58 height 28
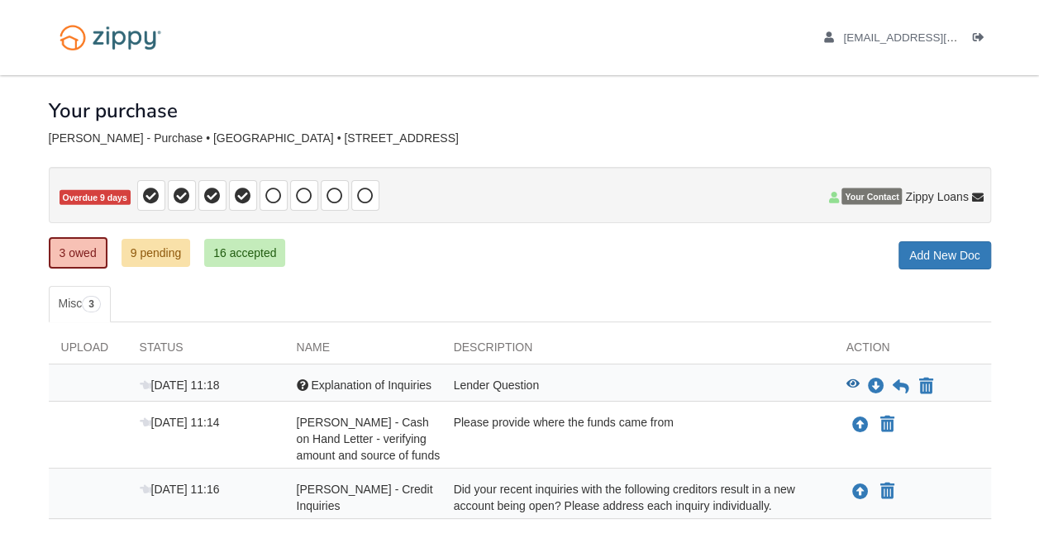
scroll to position [89, 0]
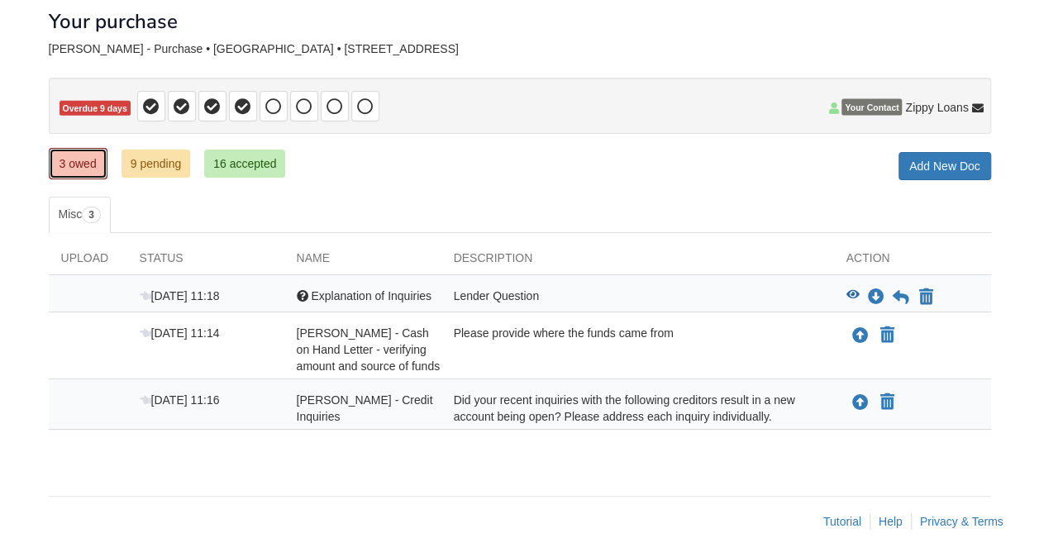
click at [64, 160] on link "3 owed" at bounding box center [78, 163] width 59 height 31
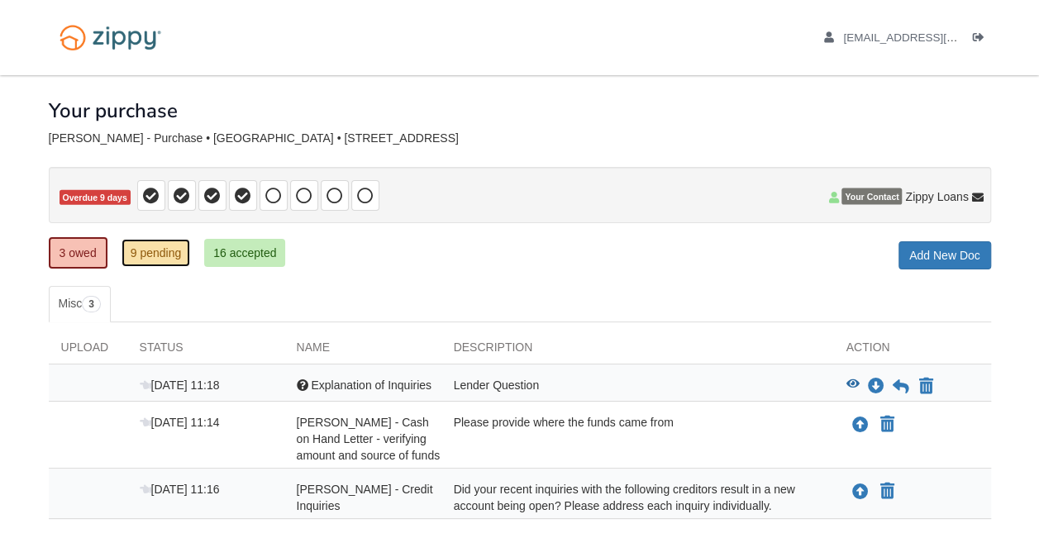
click at [155, 253] on link "9 pending" at bounding box center [156, 253] width 69 height 28
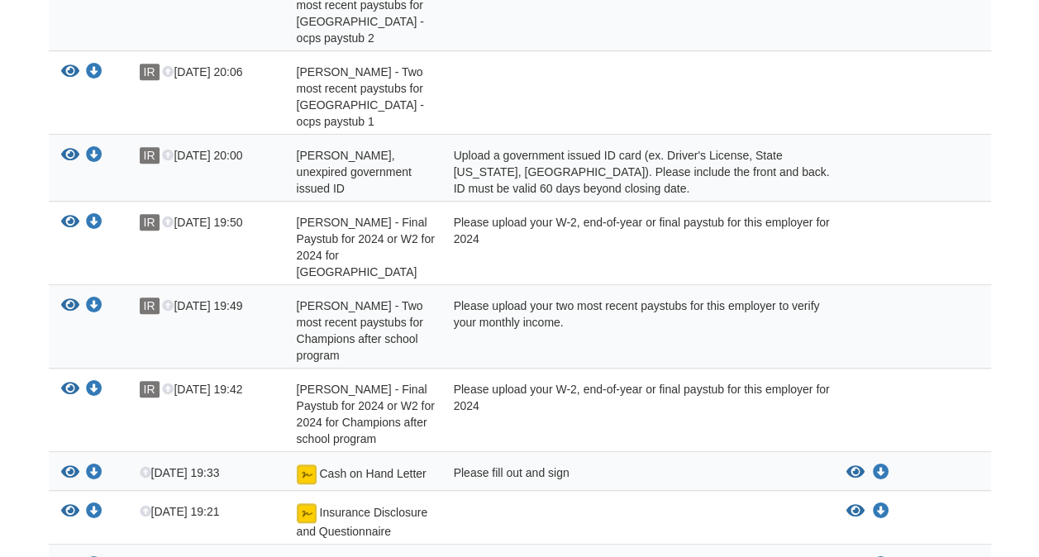
scroll to position [430, 0]
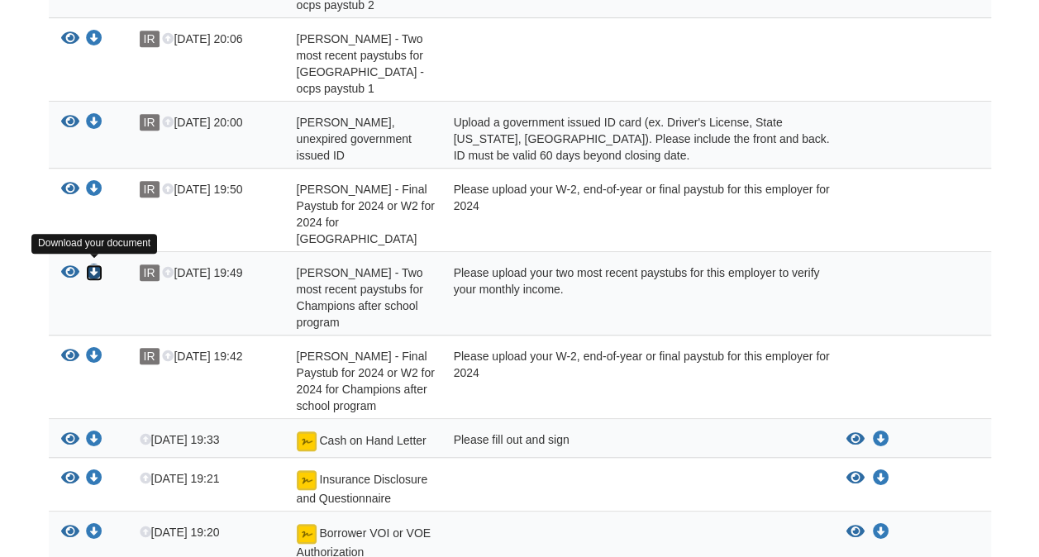
click at [97, 265] on icon "Download Iris Rosario - Two most recent paystubs for Champions after school pro…" at bounding box center [94, 273] width 17 height 17
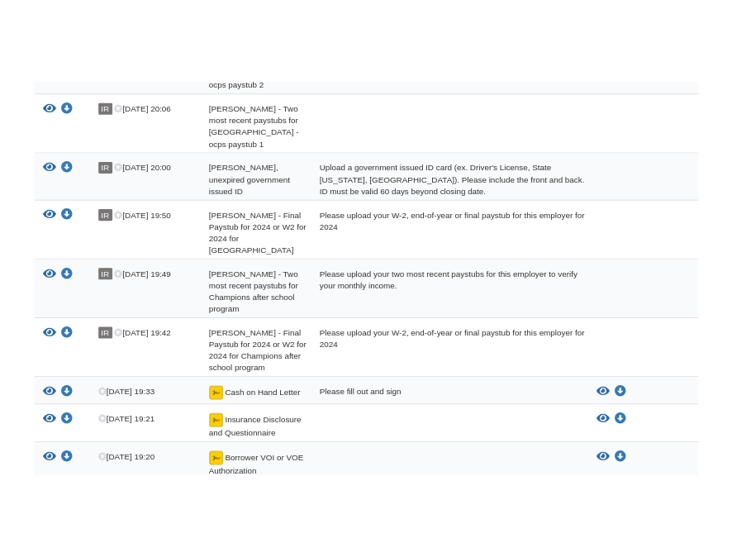
scroll to position [0, 0]
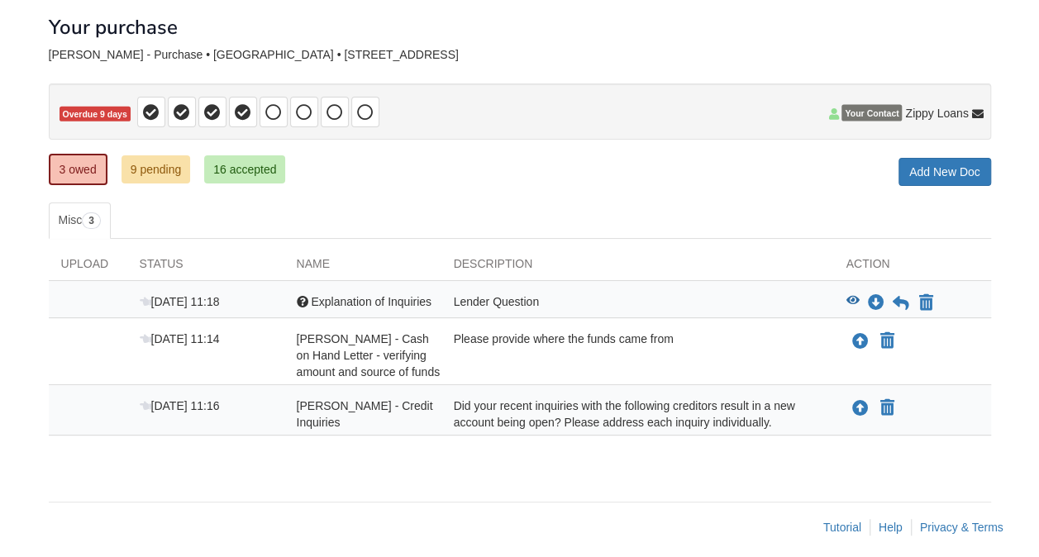
scroll to position [89, 0]
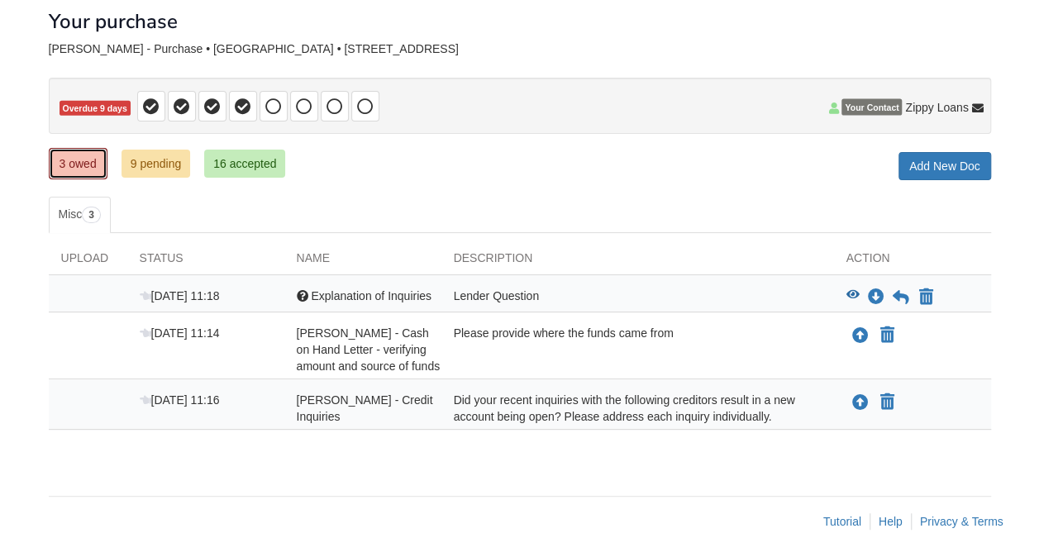
click at [79, 161] on link "3 owed" at bounding box center [78, 163] width 59 height 31
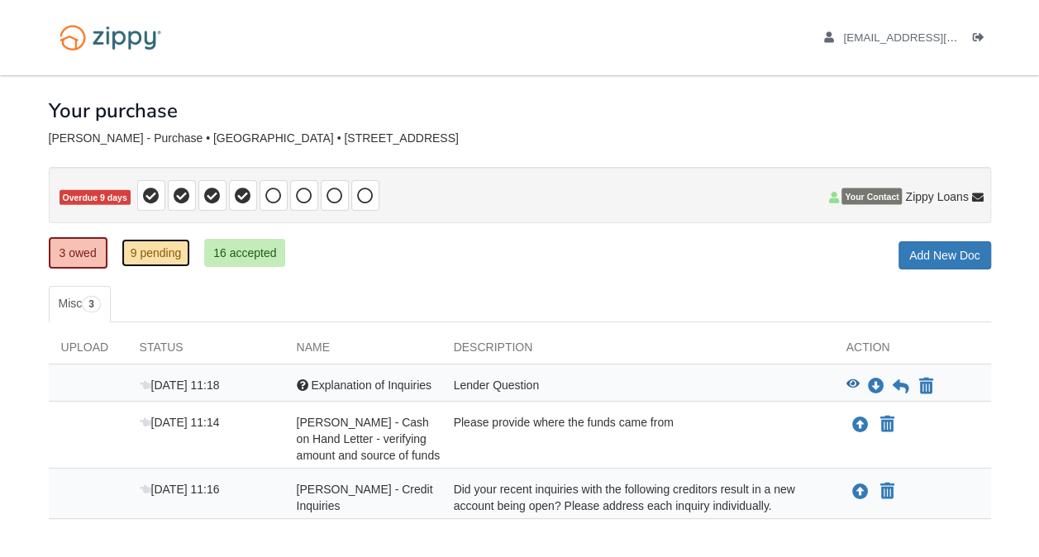
click at [160, 243] on link "9 pending" at bounding box center [156, 253] width 69 height 28
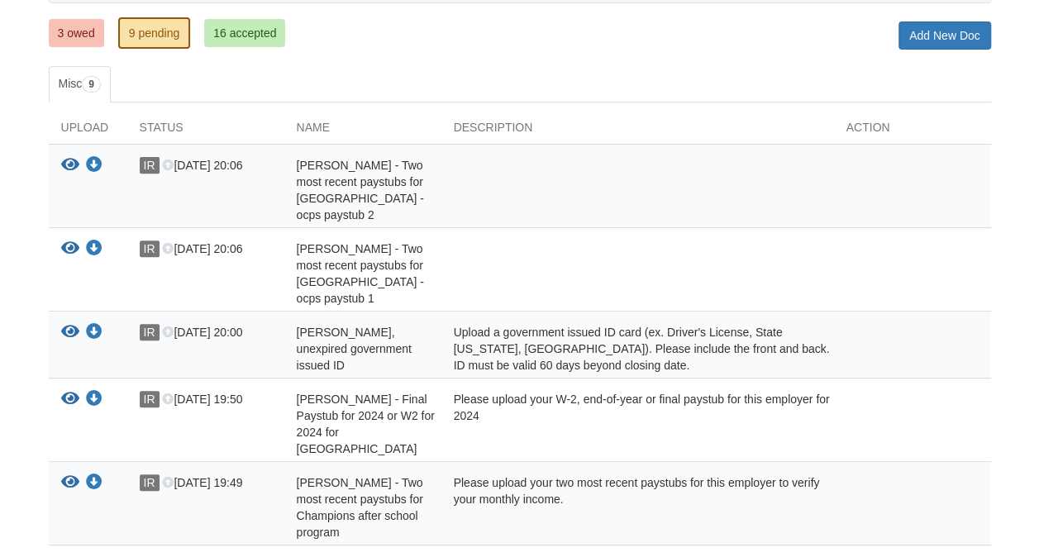
scroll to position [231, 0]
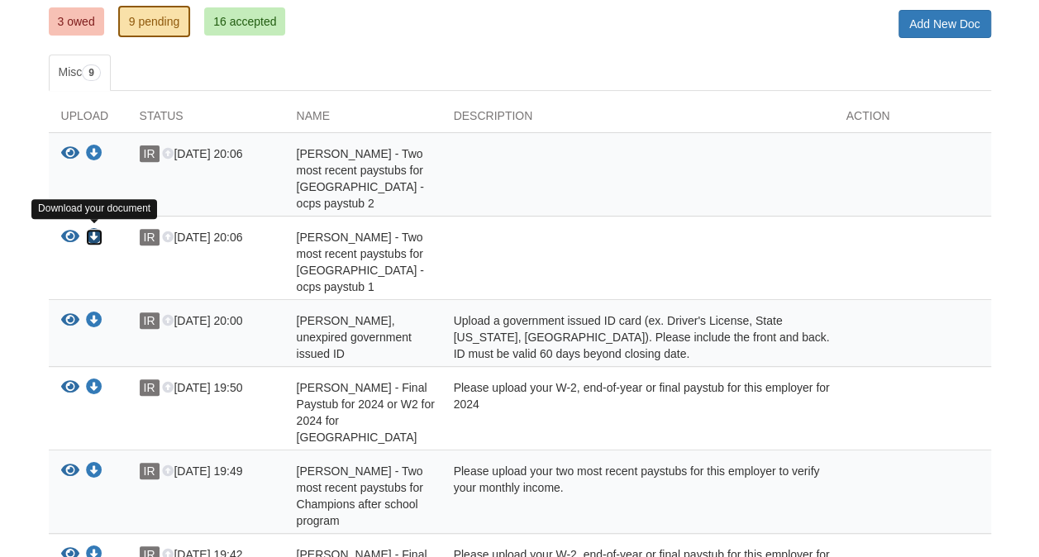
click at [93, 231] on icon "Download Iris Rosario - Two most recent paystubs for Orange county public schoo…" at bounding box center [94, 237] width 17 height 17
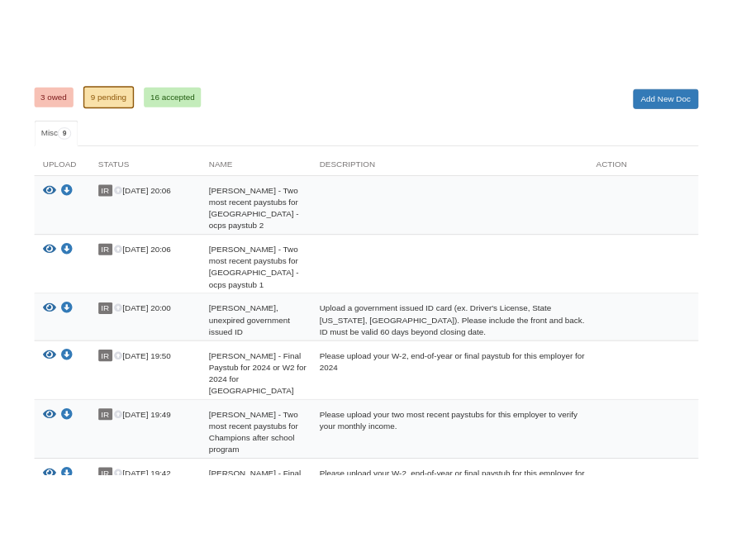
scroll to position [0, 0]
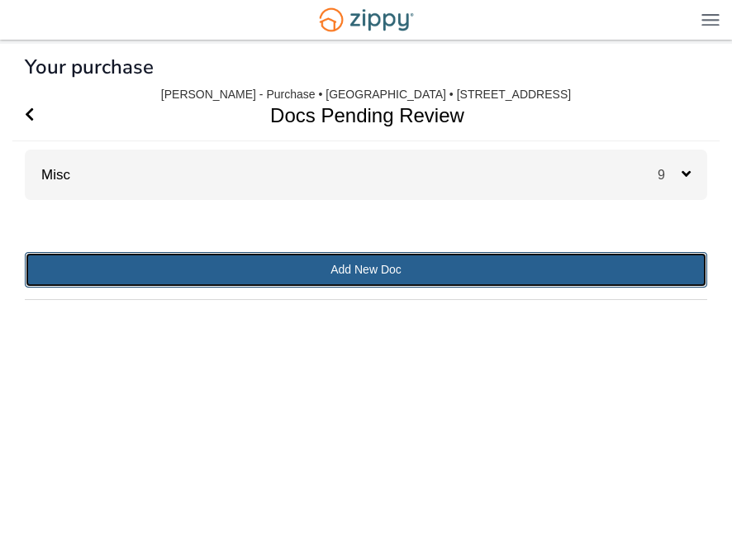
click at [430, 276] on link "Add New Doc" at bounding box center [366, 270] width 683 height 36
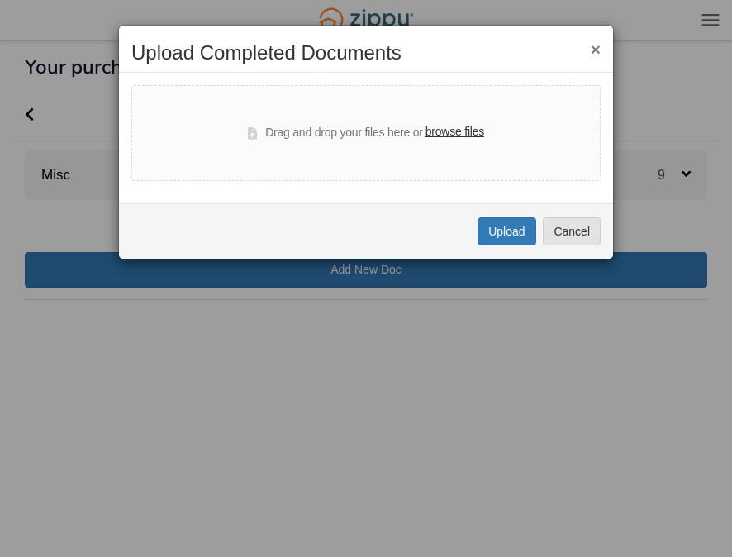
click at [447, 132] on label "browse files" at bounding box center [455, 132] width 59 height 18
click at [0, 0] on input "browse files" at bounding box center [0, 0] width 0 height 0
select select "****"
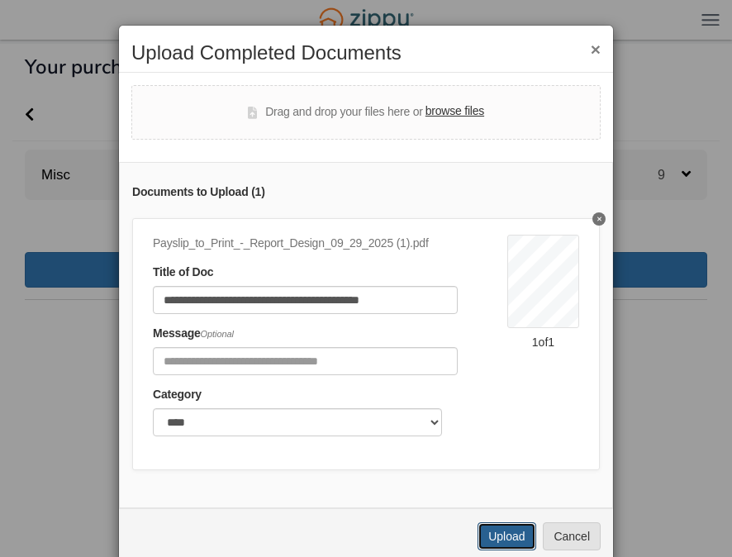
click at [498, 545] on button "Upload" at bounding box center [507, 536] width 58 height 28
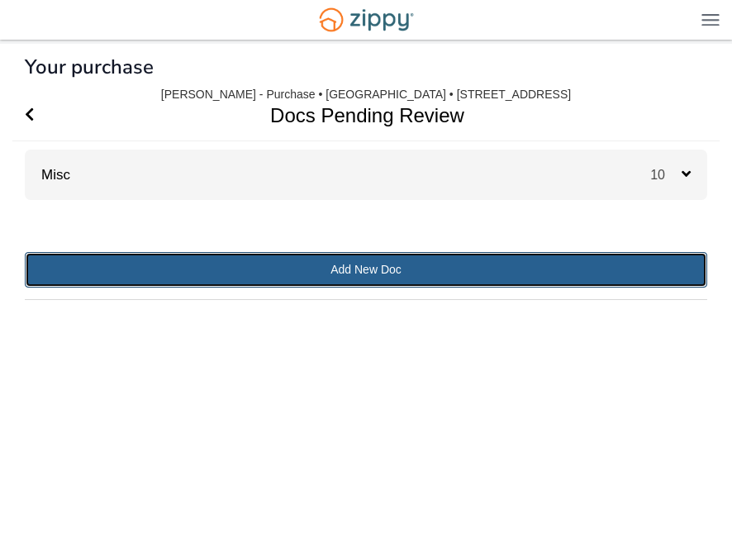
click at [416, 284] on link "Add New Doc" at bounding box center [366, 270] width 683 height 36
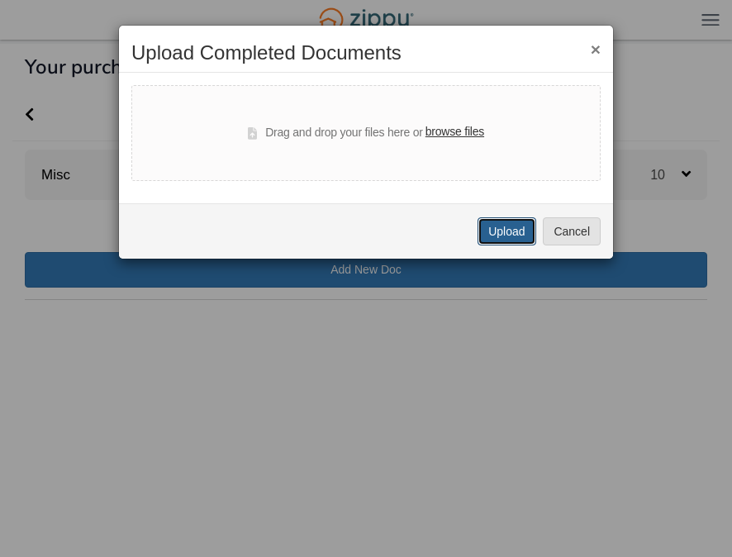
click at [503, 233] on button "Upload" at bounding box center [507, 231] width 58 height 28
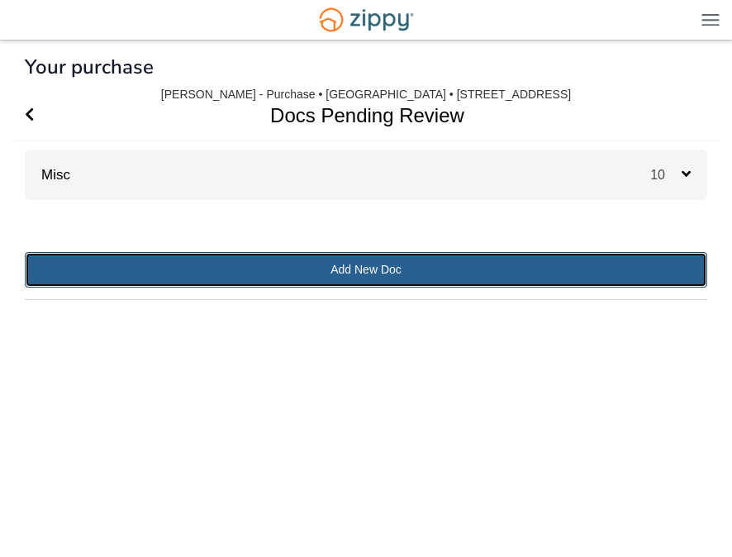
click at [347, 271] on link "Add New Doc" at bounding box center [366, 270] width 683 height 36
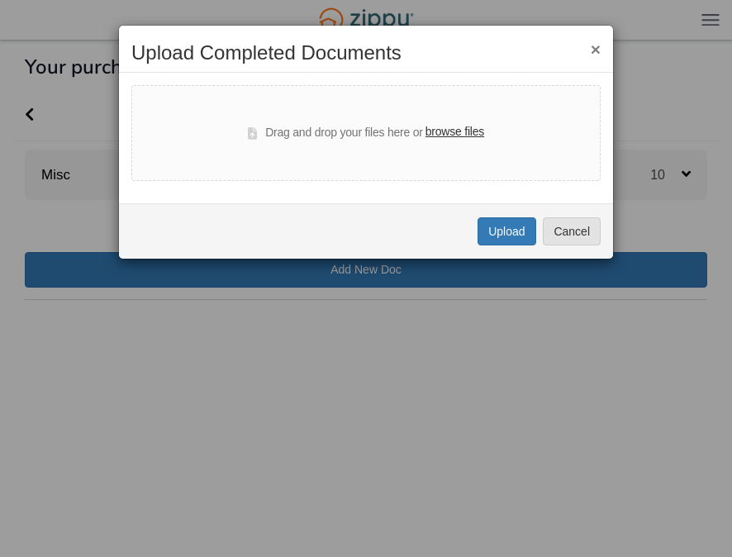
click at [448, 129] on label "browse files" at bounding box center [455, 132] width 59 height 18
click at [0, 0] on input "browse files" at bounding box center [0, 0] width 0 height 0
select select "****"
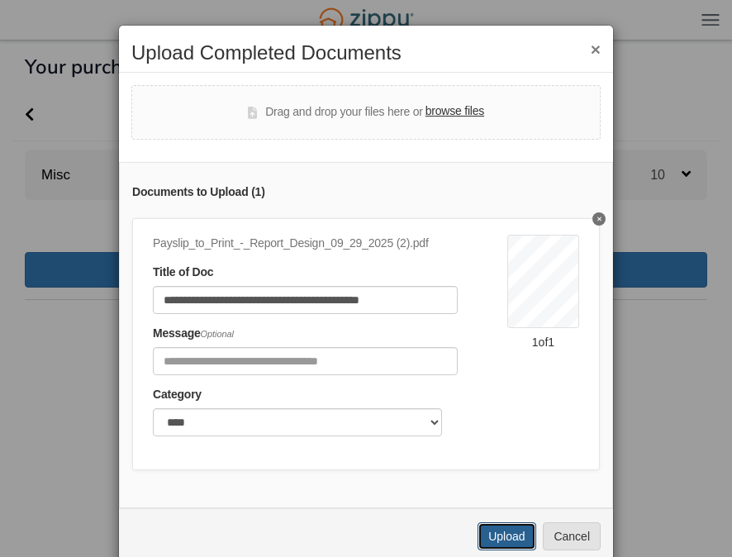
click at [503, 547] on button "Upload" at bounding box center [507, 536] width 58 height 28
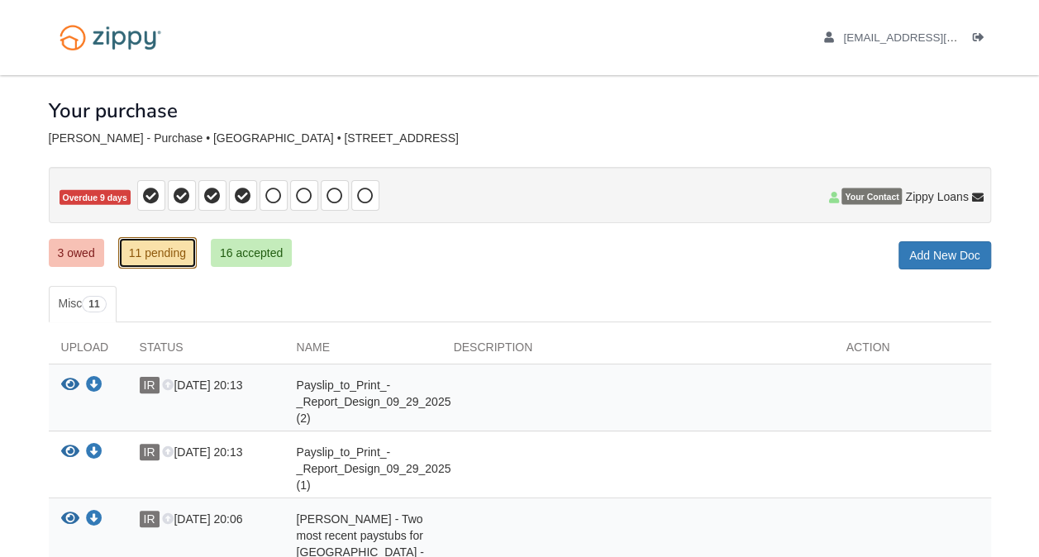
click at [160, 243] on link "11 pending" at bounding box center [157, 252] width 79 height 31
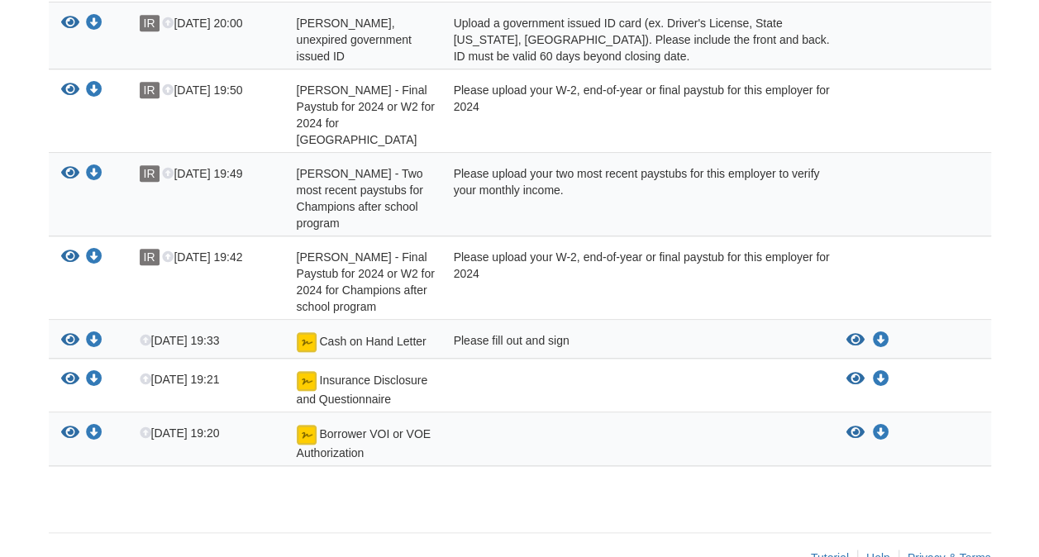
scroll to position [698, 0]
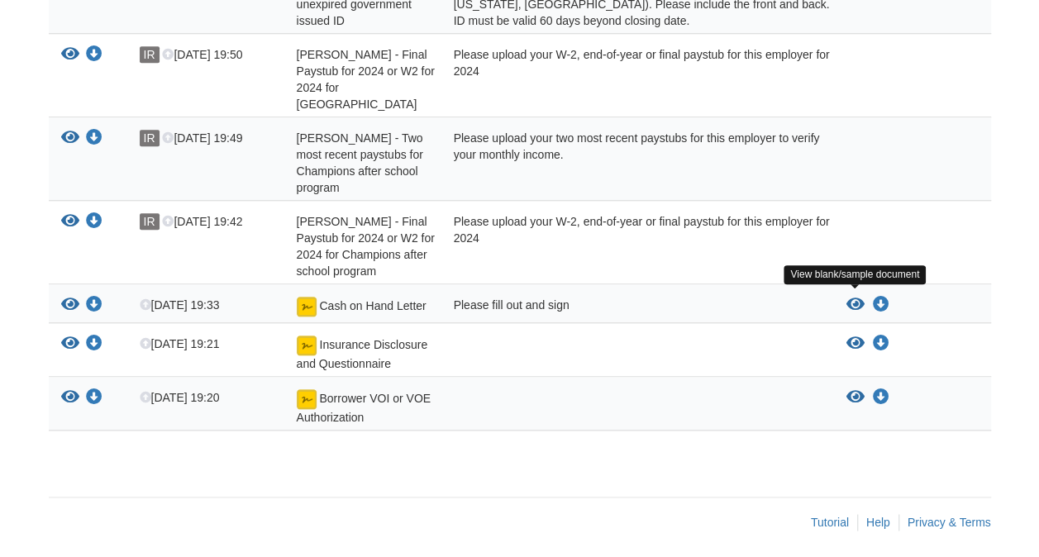
click at [852, 297] on icon "View Cash on Hand Letter" at bounding box center [855, 305] width 18 height 17
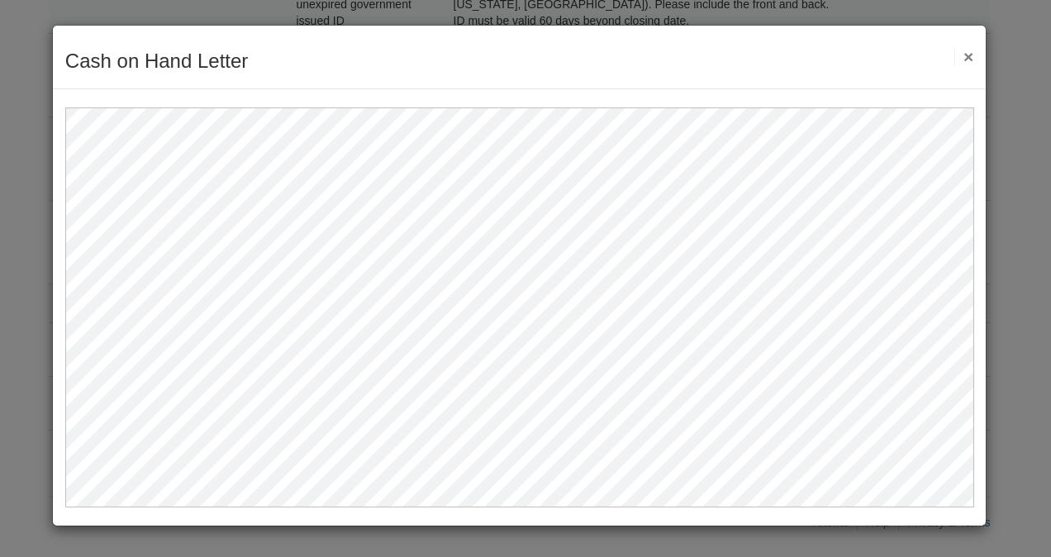
click at [968, 53] on button "×" at bounding box center [964, 56] width 19 height 17
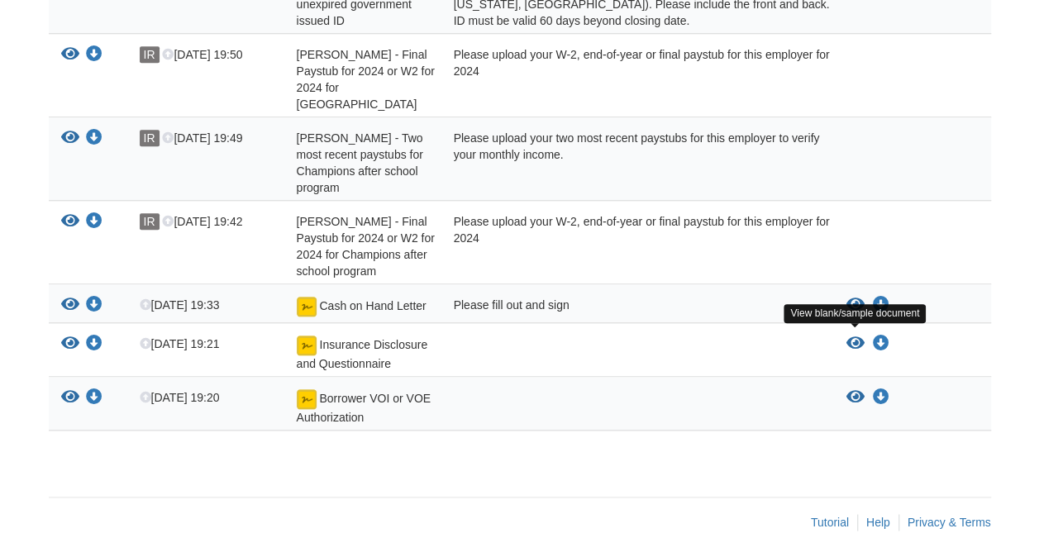
click at [854, 336] on icon "View Insurance Disclosure and Questionnaire" at bounding box center [855, 344] width 18 height 17
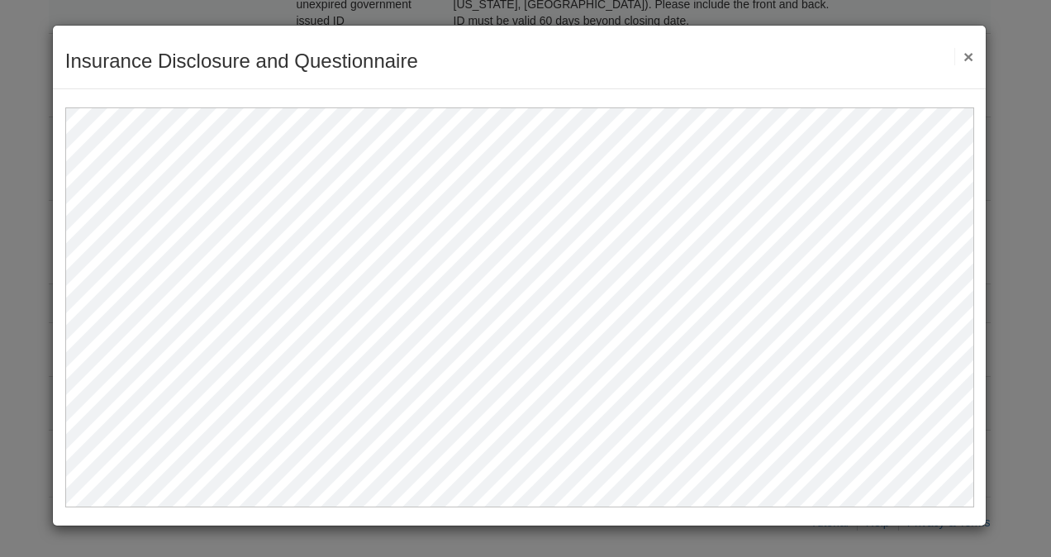
click at [964, 51] on button "×" at bounding box center [964, 56] width 19 height 17
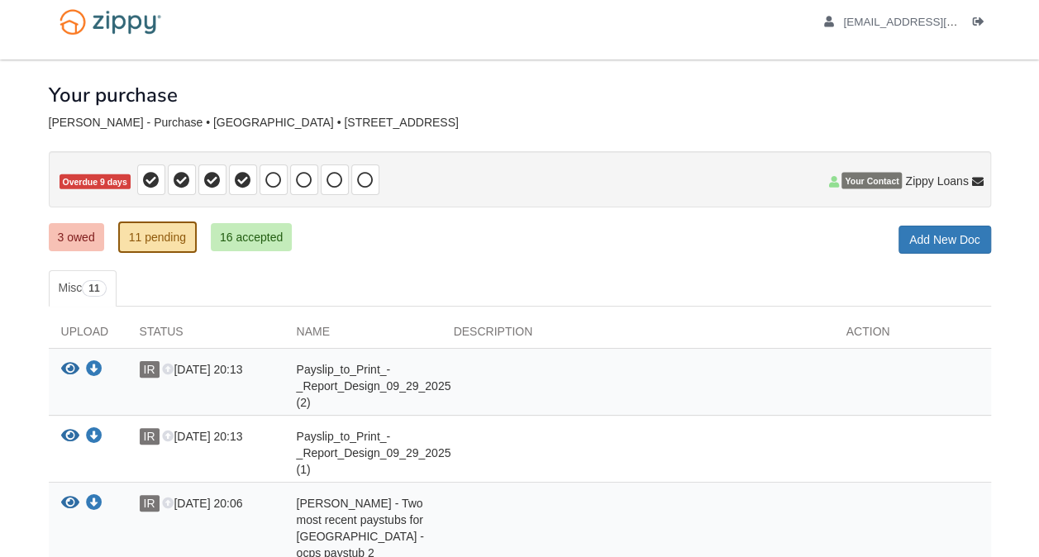
scroll to position [0, 0]
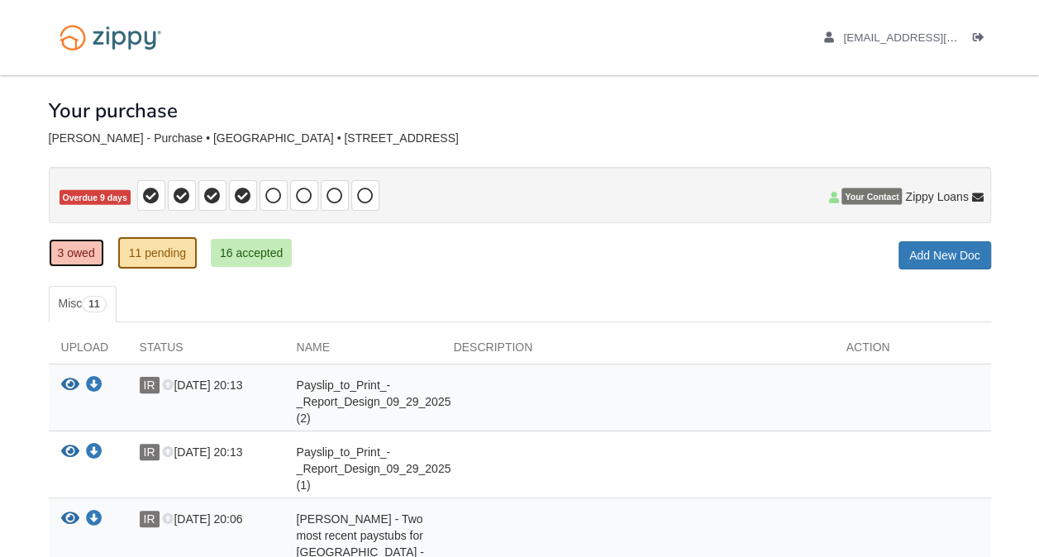
click at [73, 252] on link "3 owed" at bounding box center [76, 253] width 55 height 28
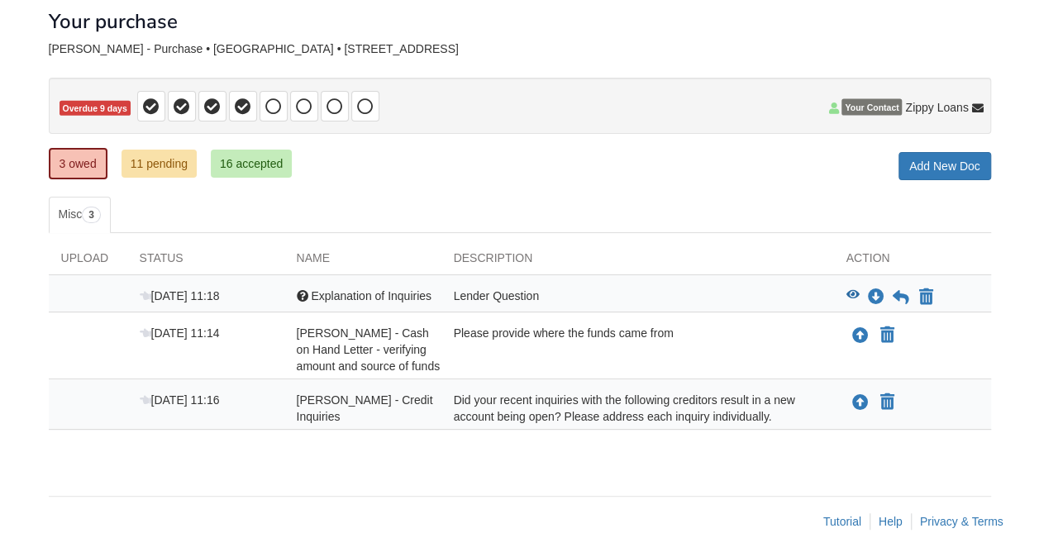
scroll to position [89, 0]
click at [856, 395] on icon "Upload Iris Rosario - Credit Inquiries" at bounding box center [860, 403] width 17 height 17
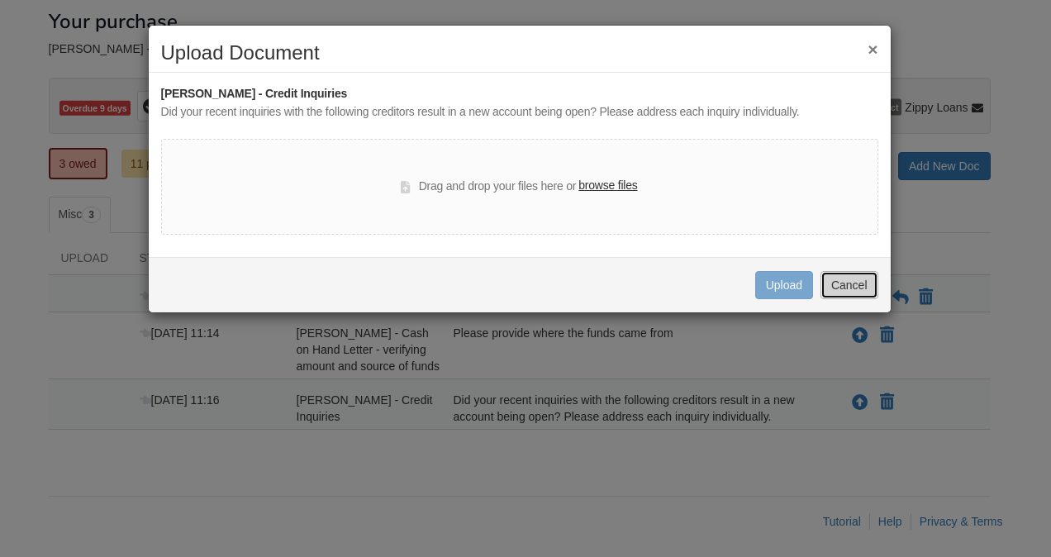
click at [856, 287] on button "Cancel" at bounding box center [850, 285] width 58 height 28
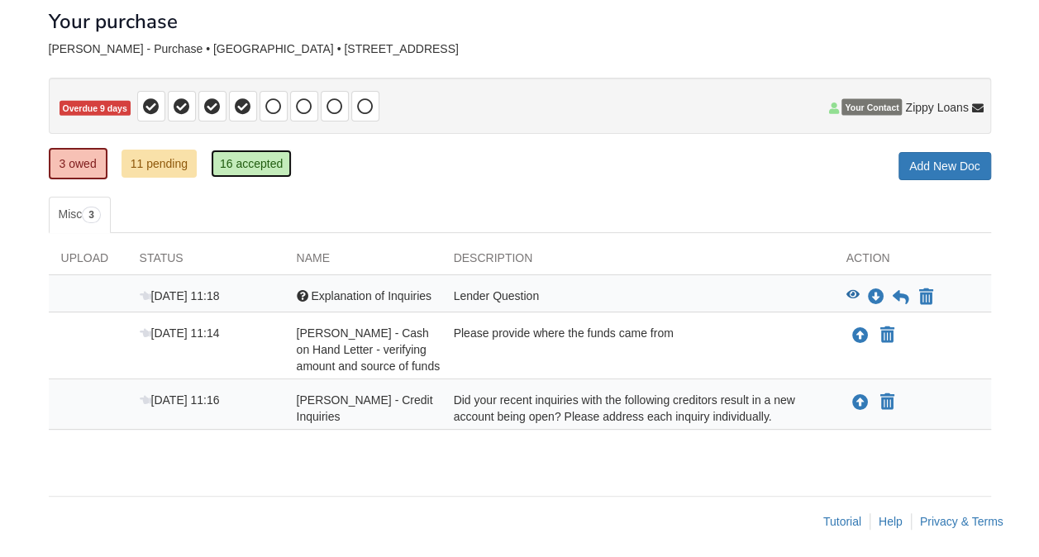
click at [255, 169] on link "16 accepted" at bounding box center [251, 164] width 81 height 28
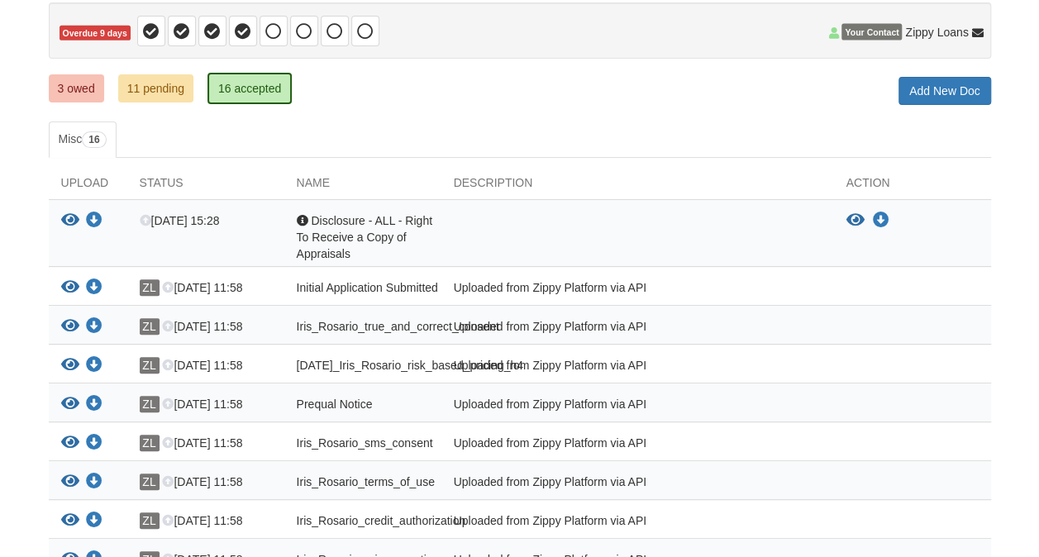
scroll to position [165, 0]
click at [852, 212] on icon "View Disclosure - ALL - Right To Receive a Copy of Appraisals" at bounding box center [855, 220] width 18 height 17
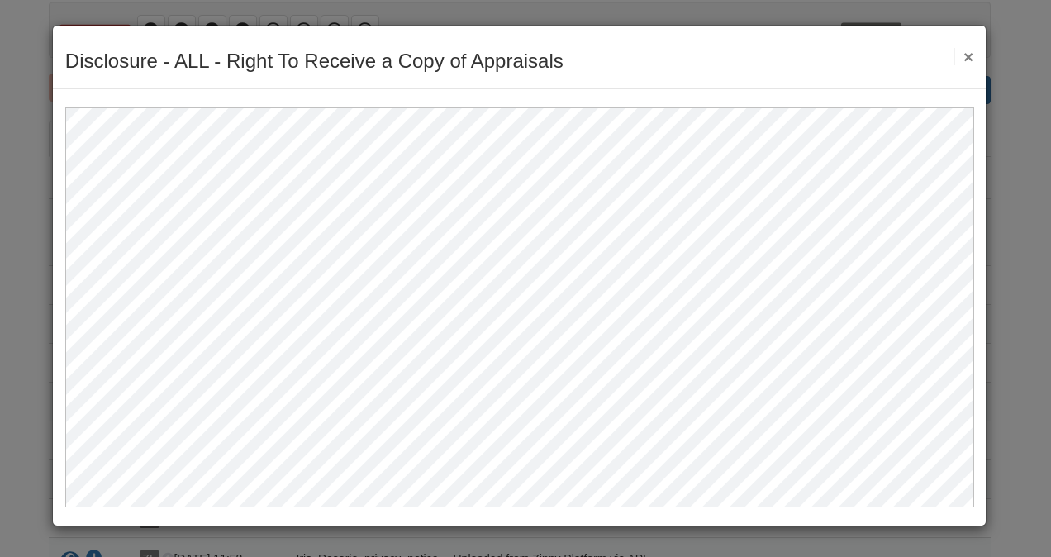
click at [965, 55] on button "×" at bounding box center [964, 56] width 19 height 17
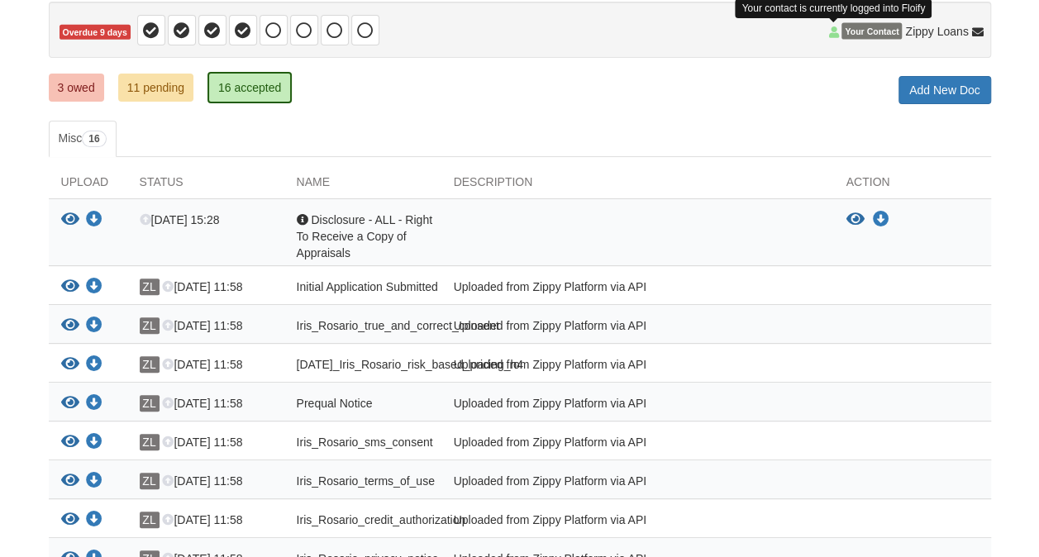
click at [835, 31] on icon at bounding box center [833, 32] width 10 height 12
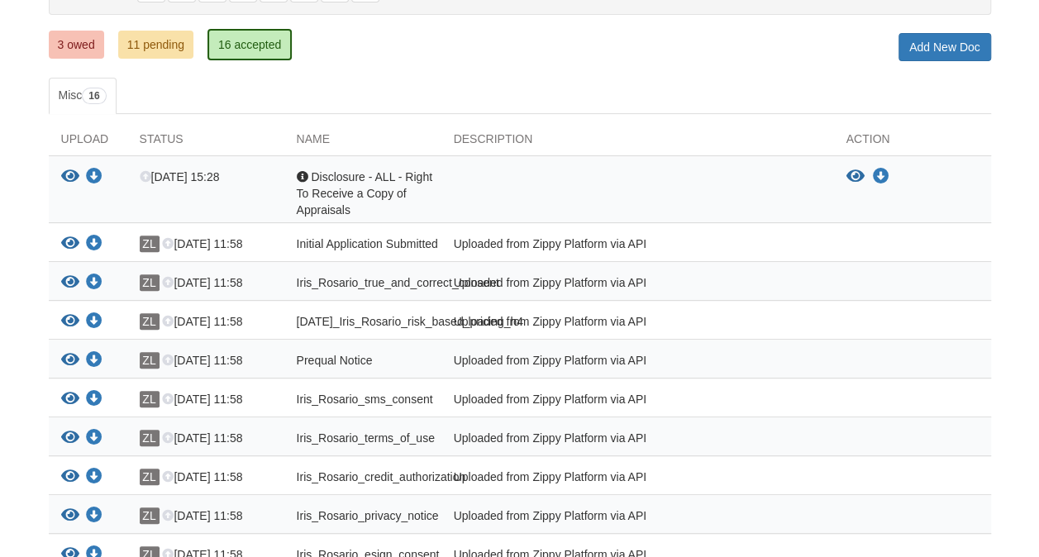
scroll to position [0, 0]
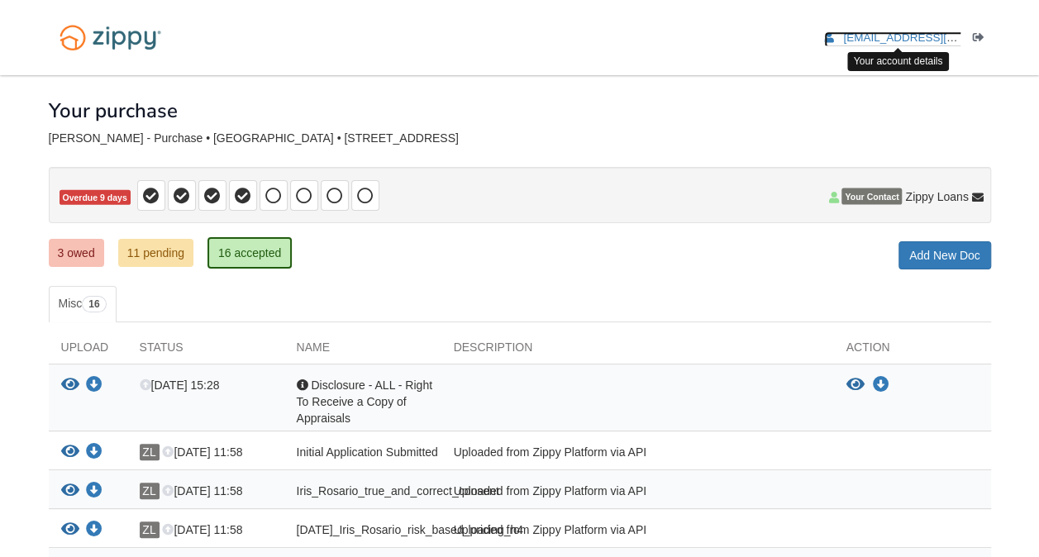
click at [868, 38] on span "[EMAIL_ADDRESS][PERSON_NAME][DOMAIN_NAME]" at bounding box center [983, 37] width 281 height 12
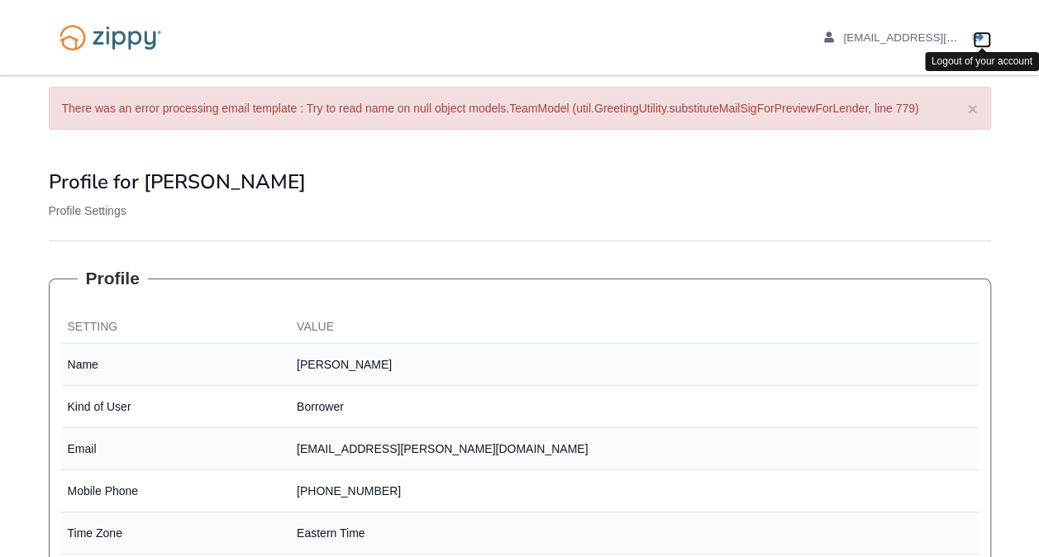
click at [980, 36] on icon "Log out" at bounding box center [979, 38] width 12 height 12
